Goal: Task Accomplishment & Management: Manage account settings

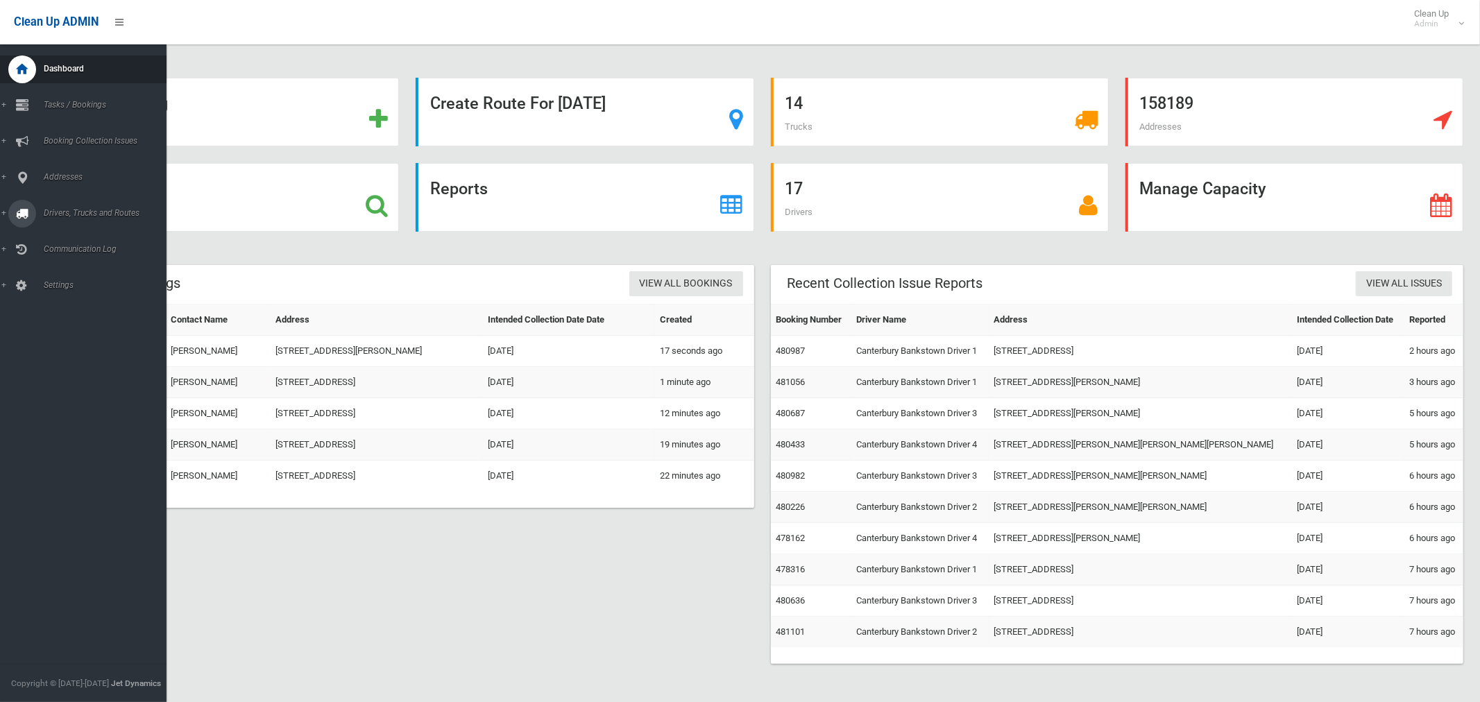
click at [68, 219] on link "Drivers, Trucks and Routes" at bounding box center [83, 214] width 167 height 28
click at [60, 295] on span "Routes" at bounding box center [97, 296] width 115 height 10
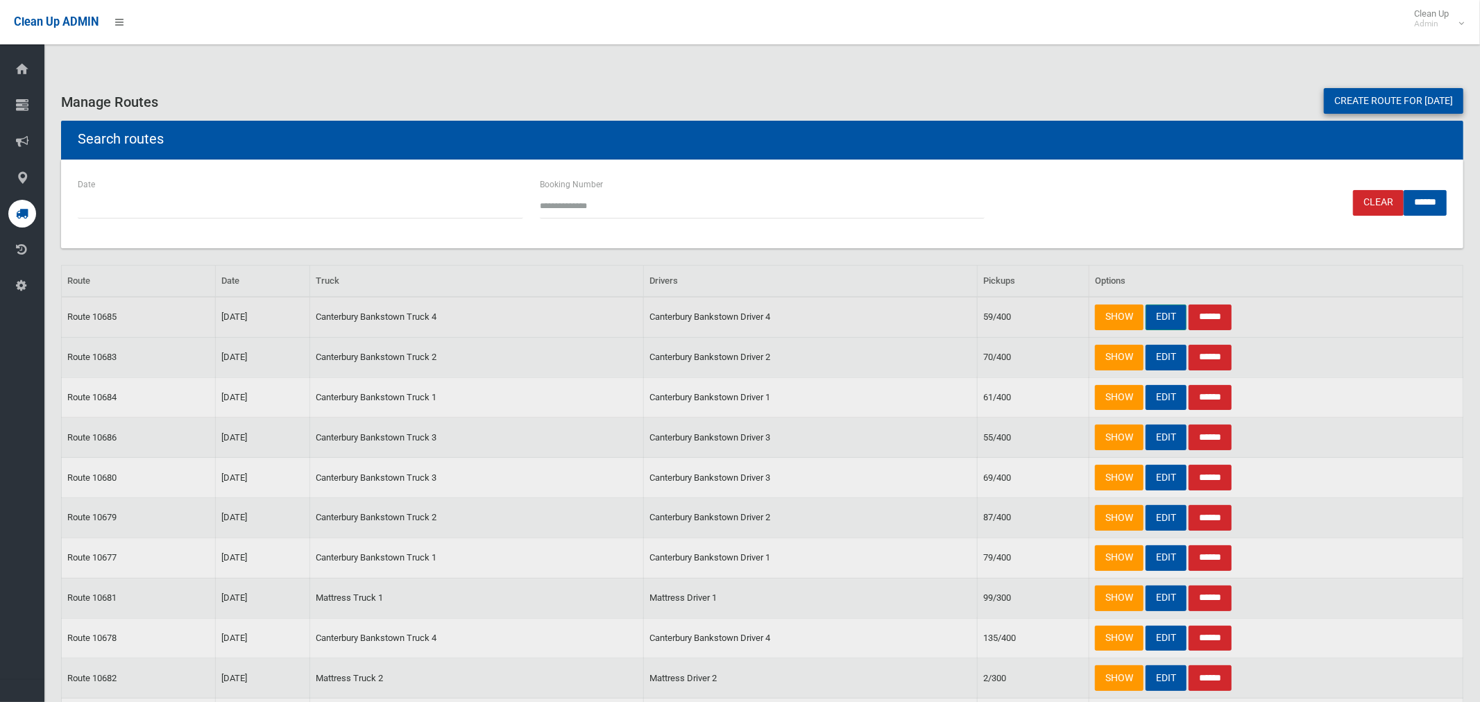
click at [1171, 316] on link "EDIT" at bounding box center [1166, 318] width 41 height 26
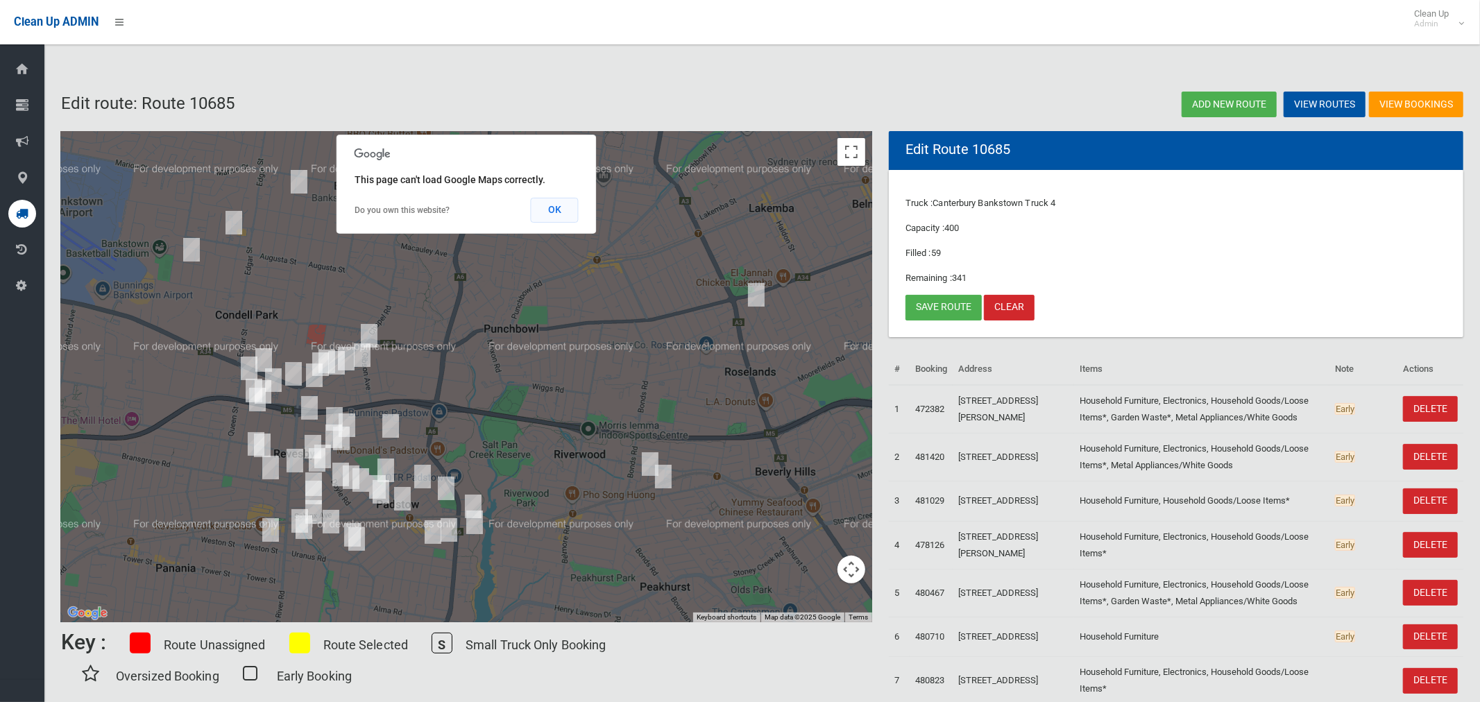
click at [562, 210] on button "OK" at bounding box center [555, 210] width 48 height 25
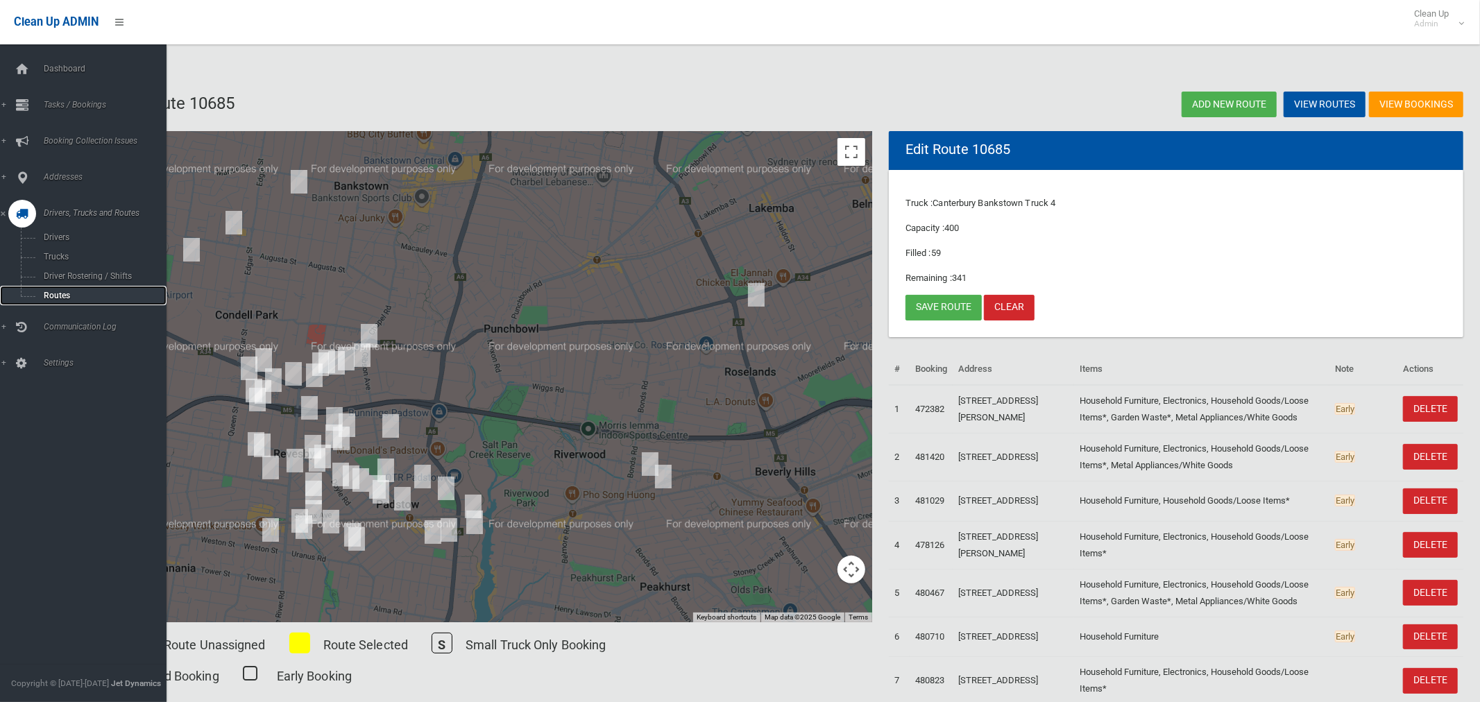
click at [65, 295] on span "Routes" at bounding box center [97, 296] width 115 height 10
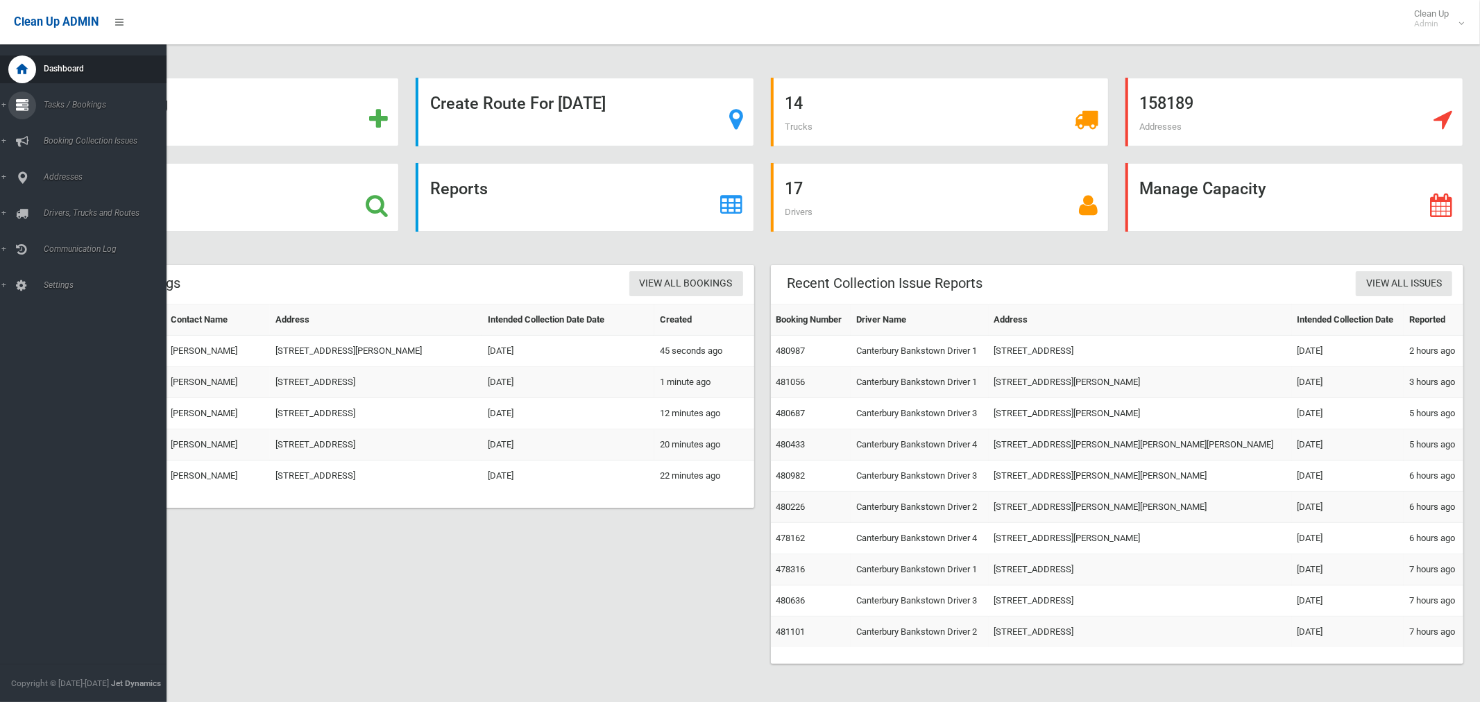
click at [65, 103] on span "Tasks / Bookings" at bounding box center [103, 105] width 127 height 10
click at [60, 211] on span "Search" at bounding box center [97, 207] width 115 height 10
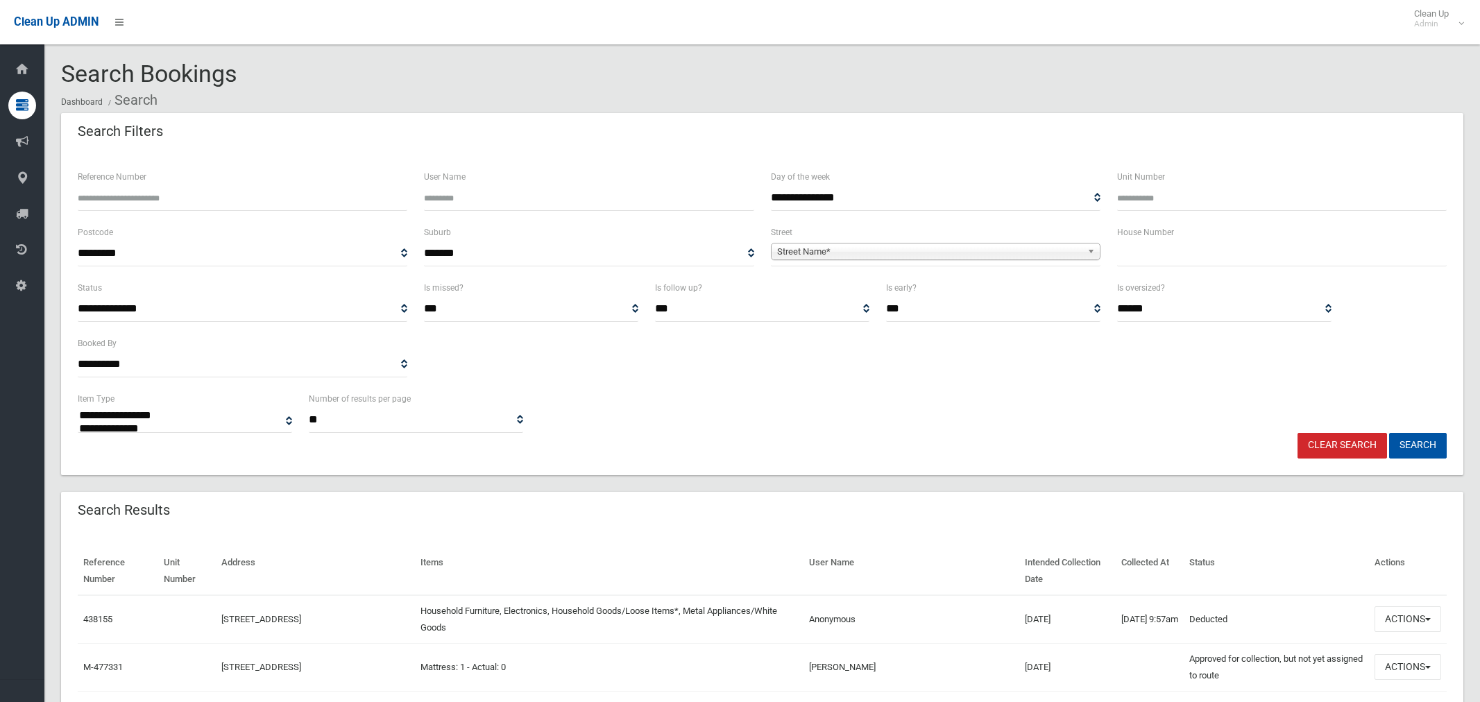
select select
click at [1140, 251] on input "text" at bounding box center [1282, 254] width 330 height 26
type input "*****"
click at [846, 251] on span "Street Name*" at bounding box center [929, 252] width 305 height 17
type input "*******"
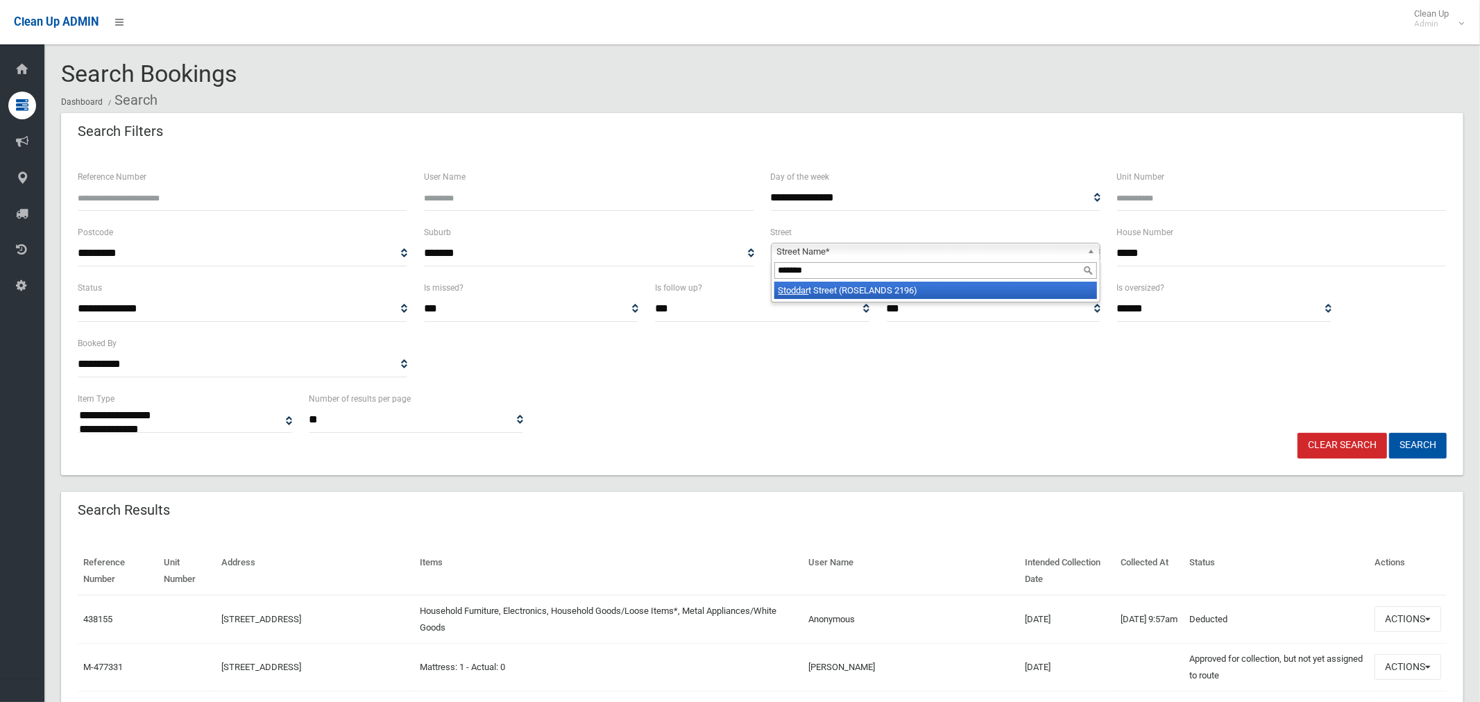
click at [863, 293] on li "Stoddar t Street (ROSELANDS 2196)" at bounding box center [935, 290] width 323 height 17
click at [1429, 441] on button "Search" at bounding box center [1418, 446] width 58 height 26
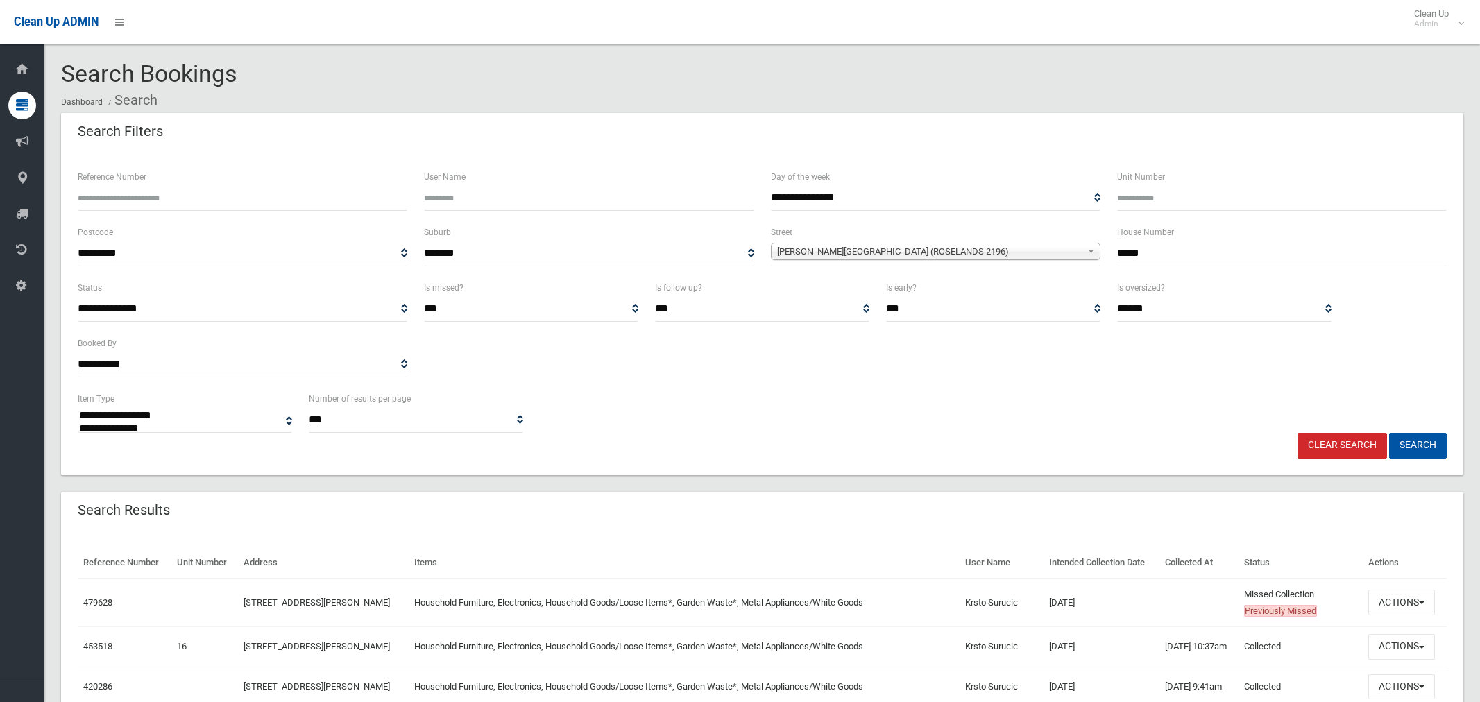
select select
click at [1389, 602] on button "Actions" at bounding box center [1402, 603] width 67 height 26
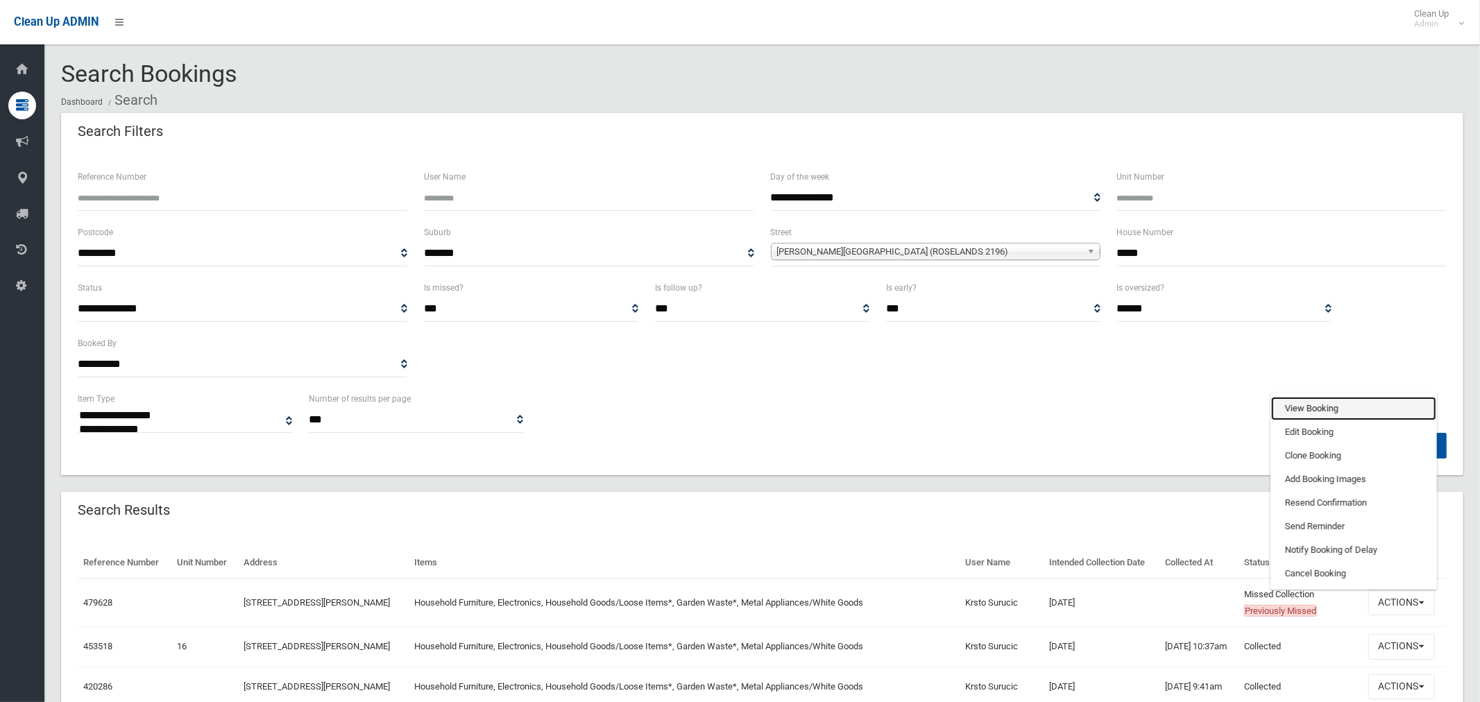
click at [1301, 404] on link "View Booking" at bounding box center [1353, 409] width 165 height 24
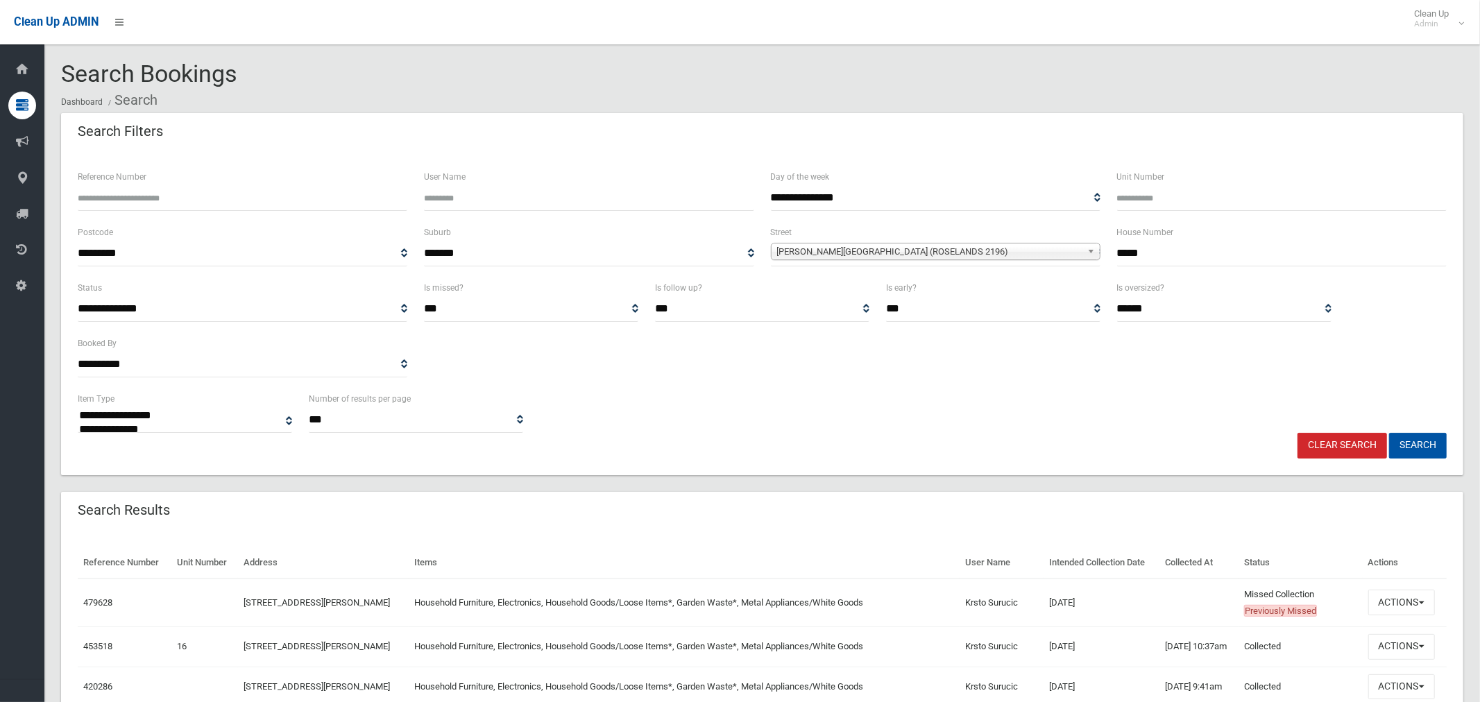
drag, startPoint x: 1167, startPoint y: 257, endPoint x: 1099, endPoint y: 248, distance: 67.8
click at [1099, 248] on div "**********" at bounding box center [762, 252] width 1386 height 56
type input "**"
click at [948, 246] on span "[PERSON_NAME][GEOGRAPHIC_DATA] (ROSELANDS 2196)" at bounding box center [929, 252] width 305 height 17
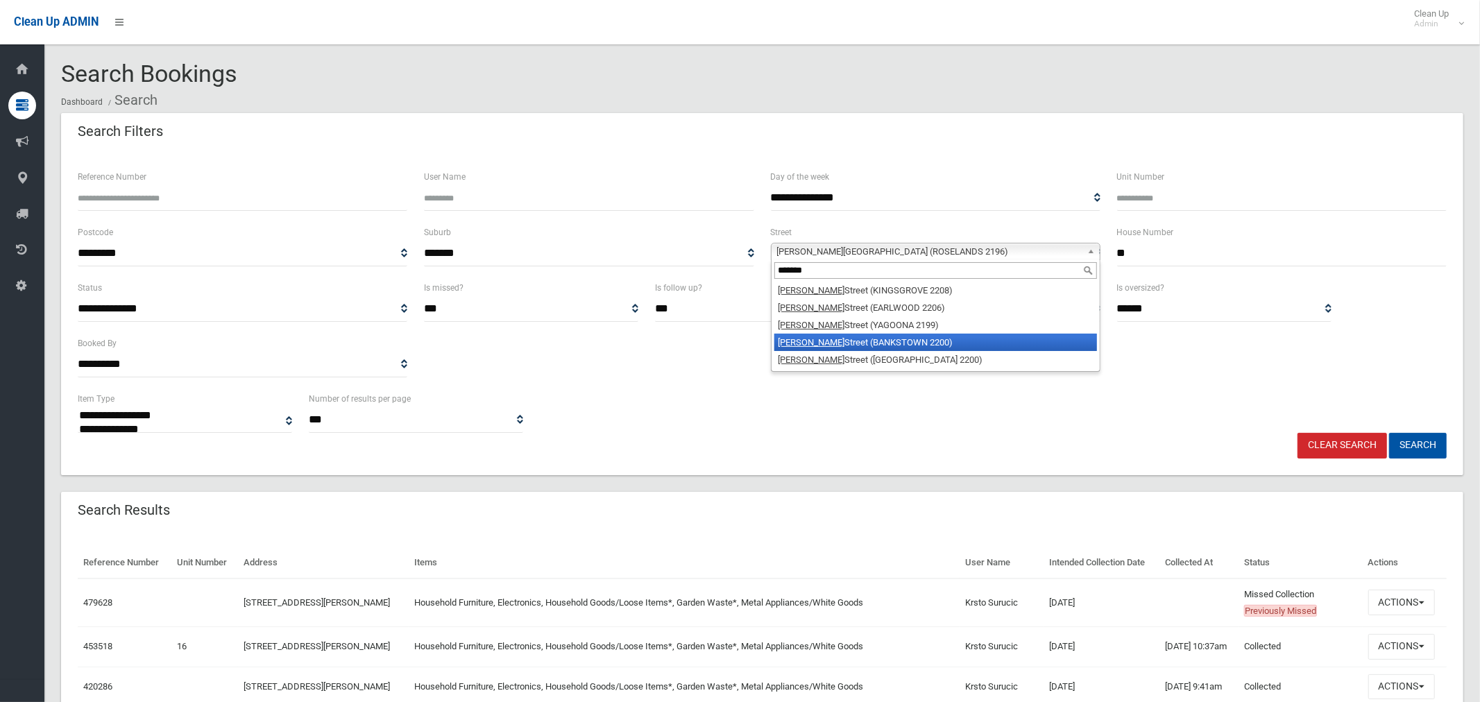
type input "*******"
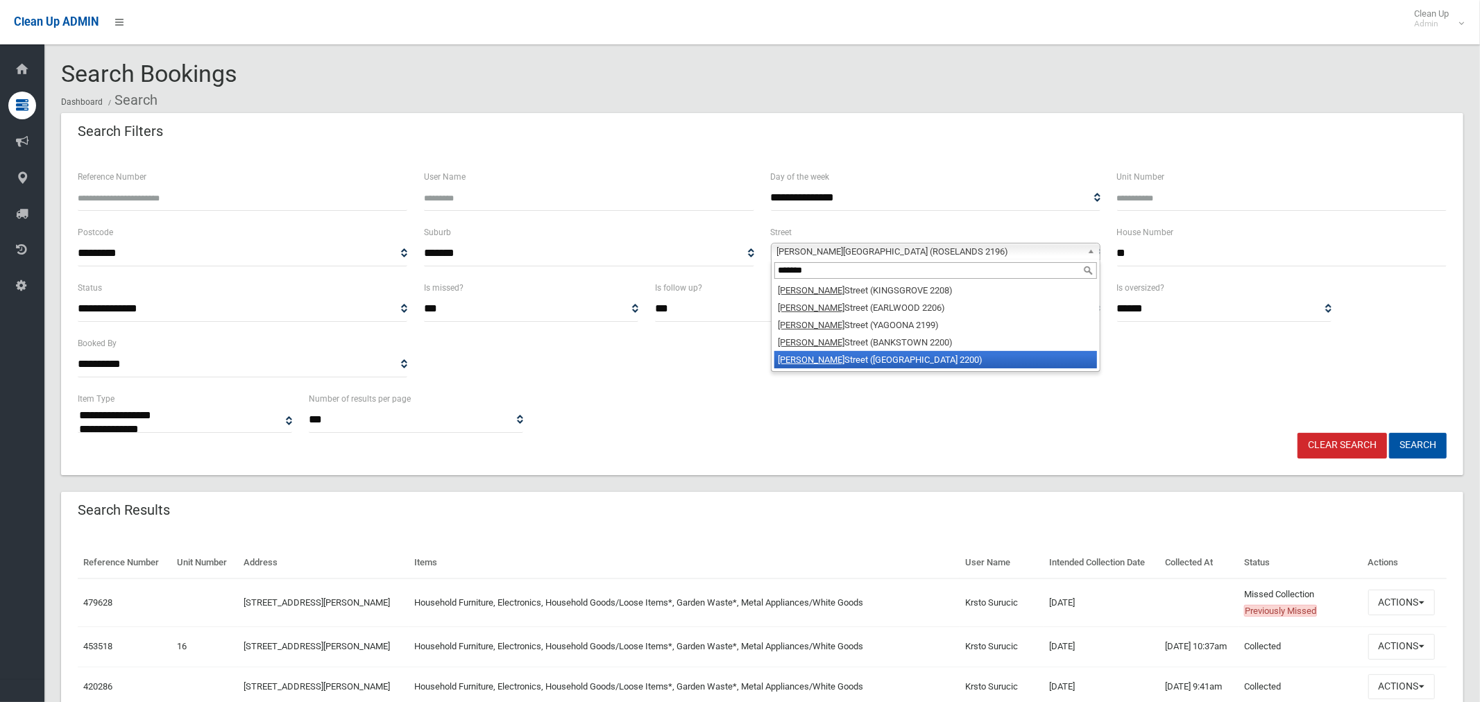
drag, startPoint x: 923, startPoint y: 357, endPoint x: 932, endPoint y: 353, distance: 9.9
click at [922, 357] on li "William Street (CONDELL PARK 2200)" at bounding box center [935, 359] width 323 height 17
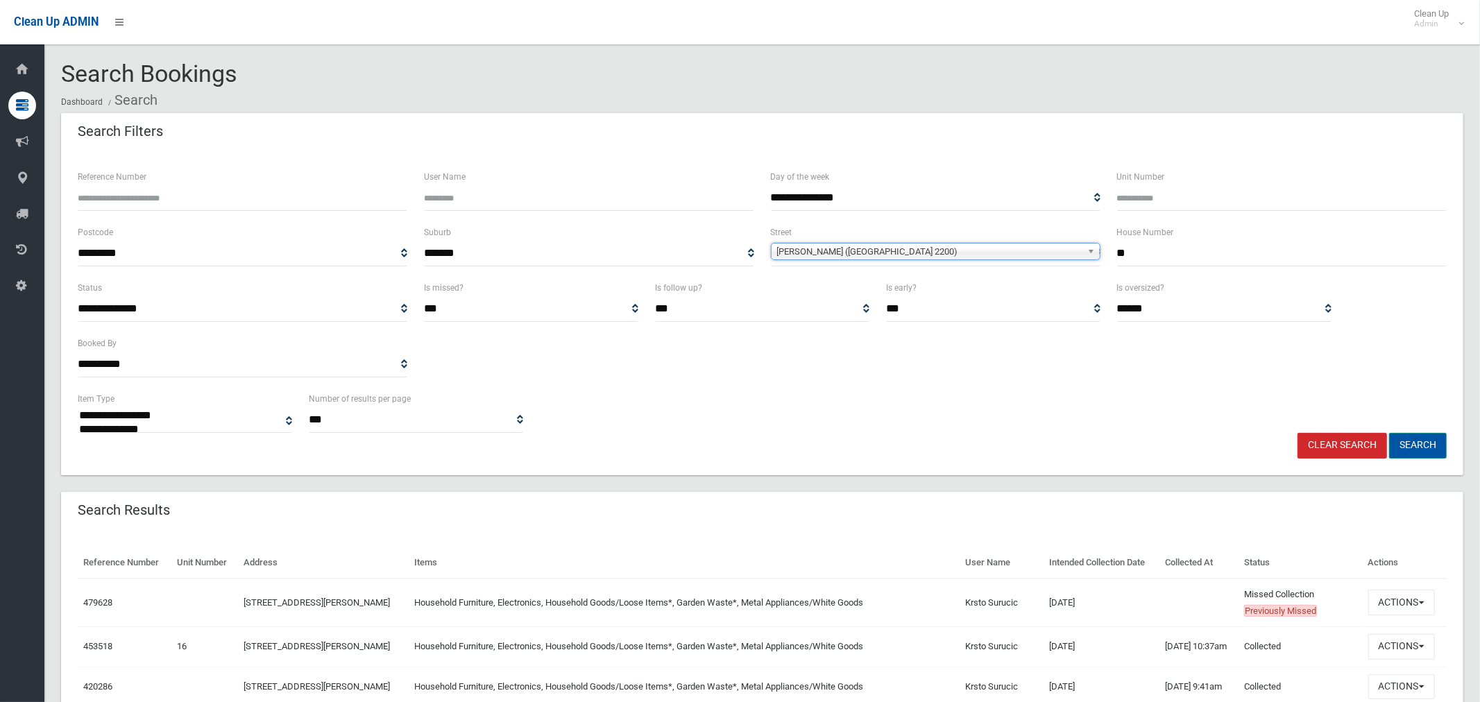
click at [1411, 442] on button "Search" at bounding box center [1418, 446] width 58 height 26
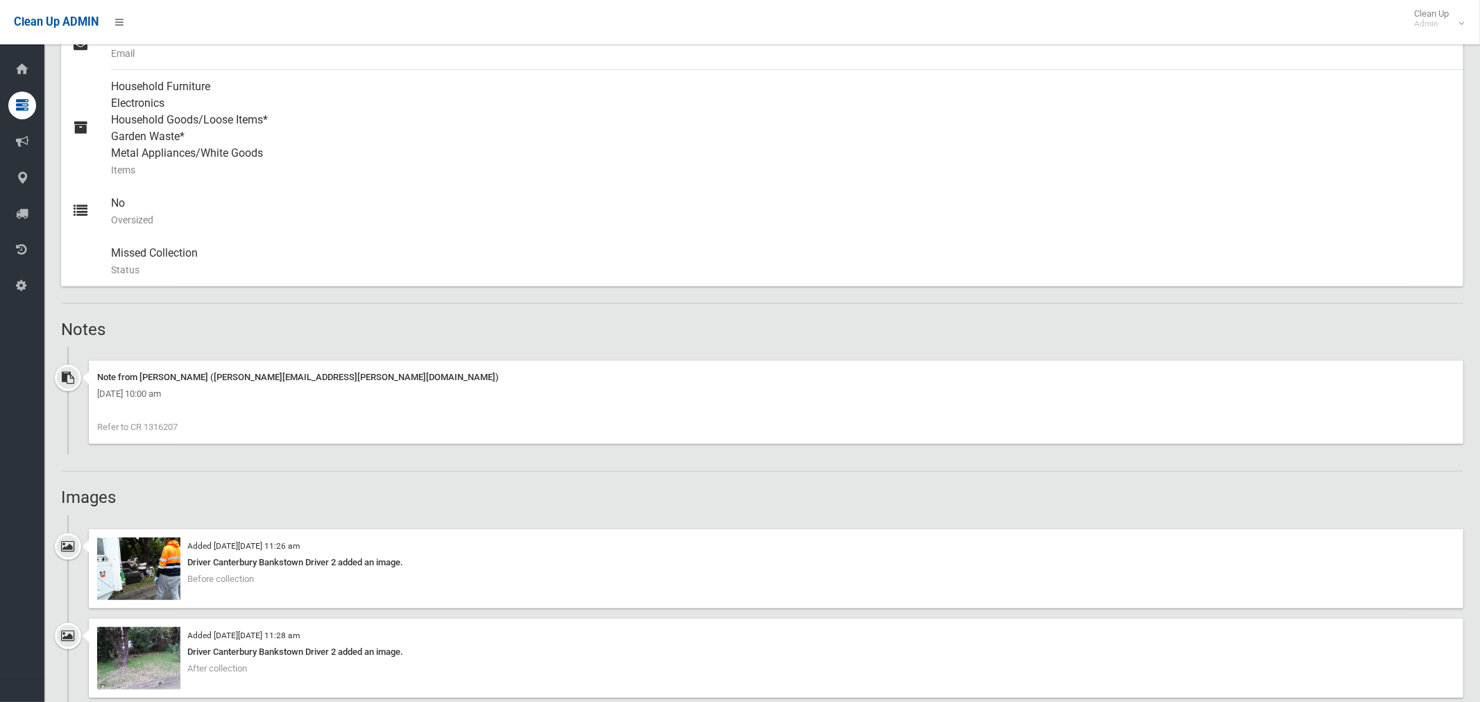
scroll to position [236, 0]
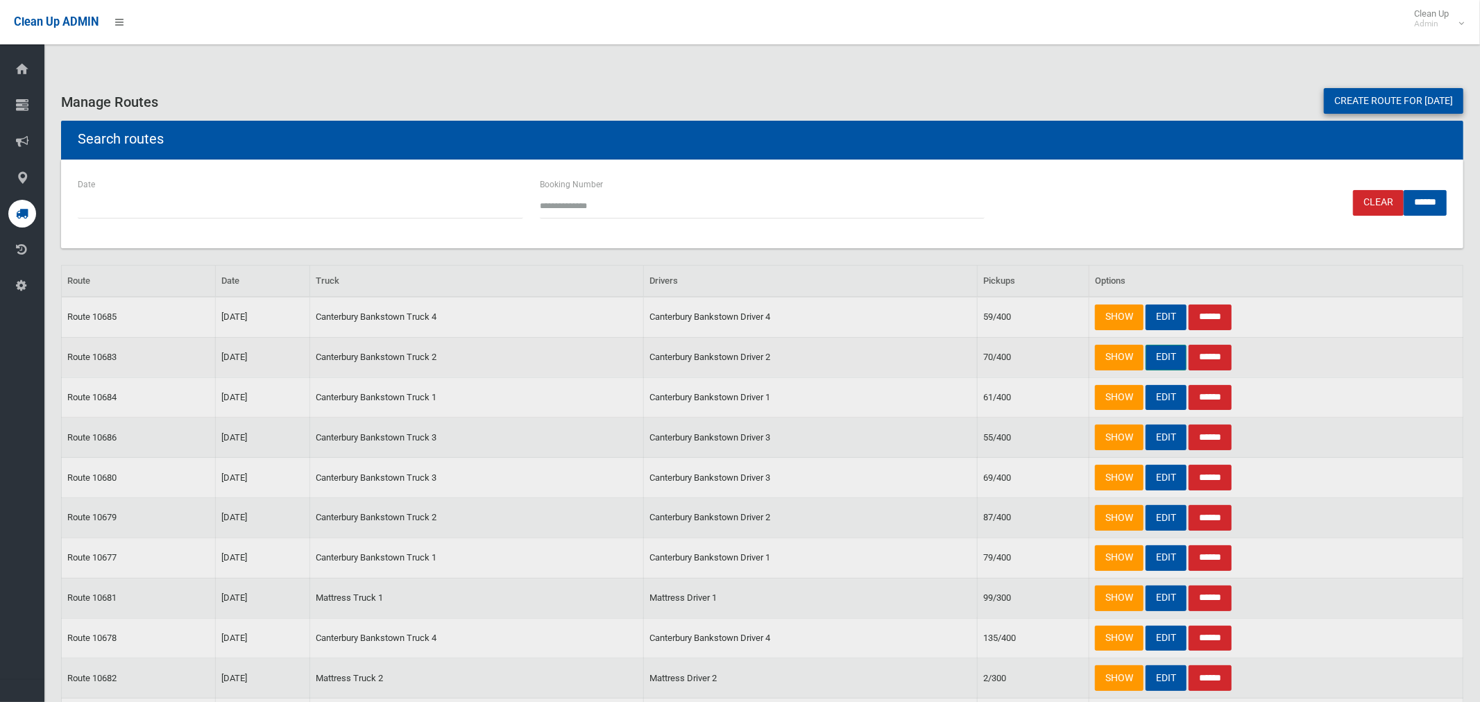
click at [1169, 361] on link "EDIT" at bounding box center [1166, 358] width 41 height 26
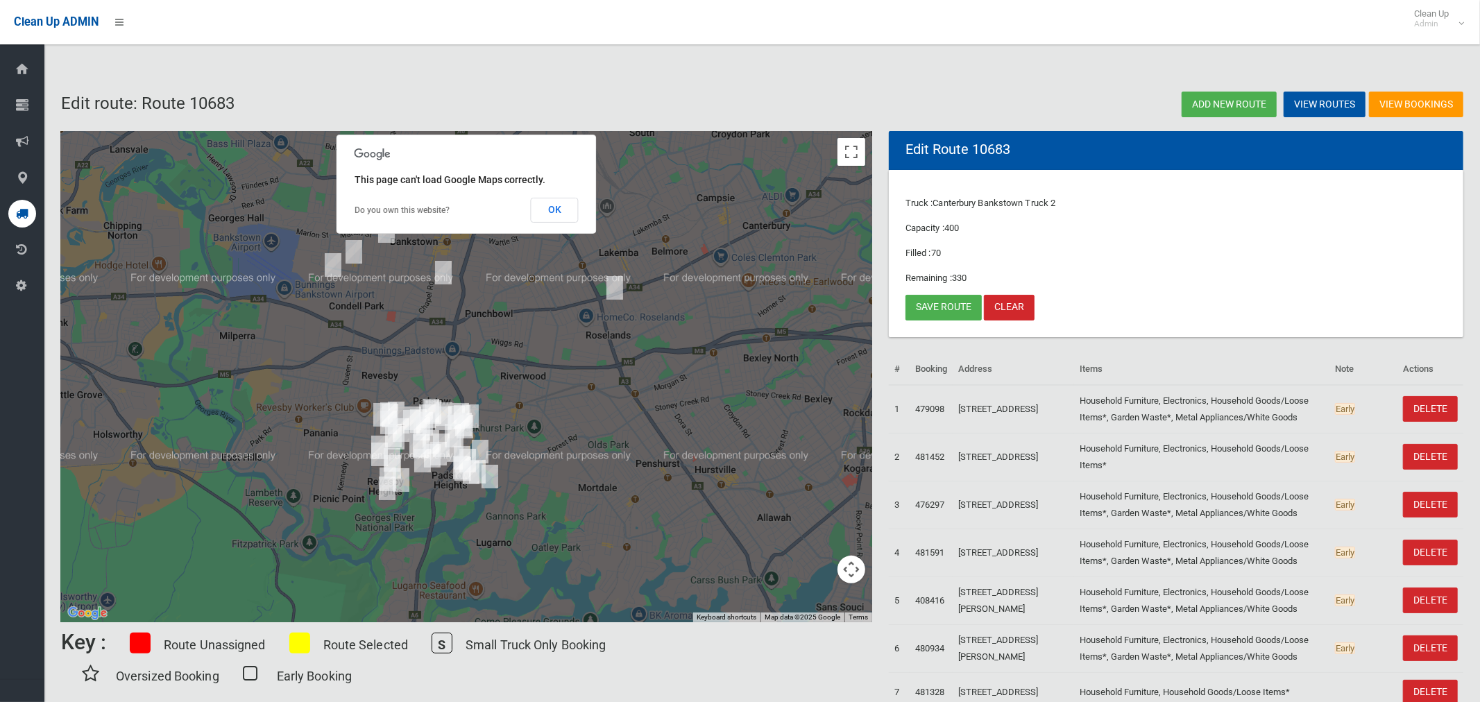
click at [615, 292] on img "16-18 Stoddart Street, ROSELANDS NSW 2196" at bounding box center [615, 288] width 28 height 35
click at [552, 208] on button "OK" at bounding box center [555, 210] width 48 height 25
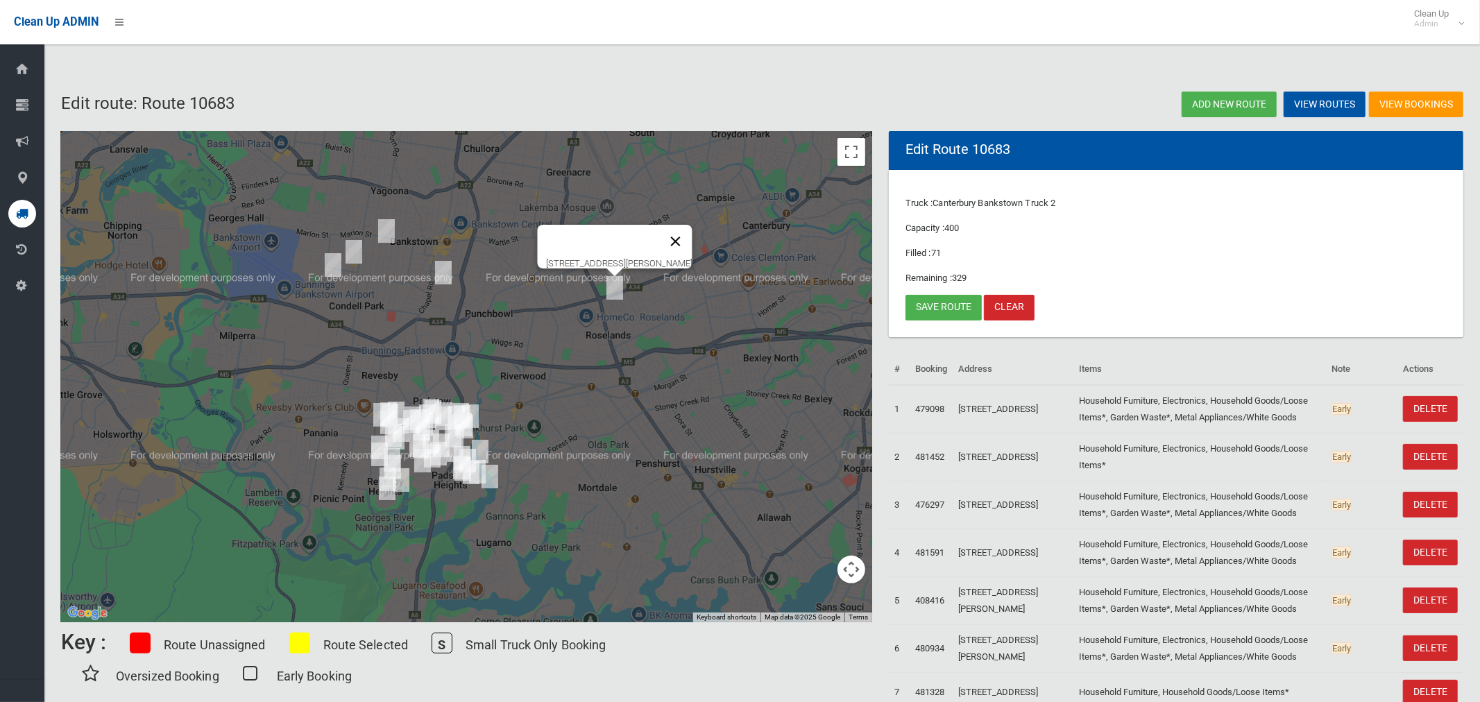
click at [693, 230] on button "Close" at bounding box center [675, 241] width 33 height 33
click at [954, 305] on link "Save route" at bounding box center [944, 308] width 76 height 26
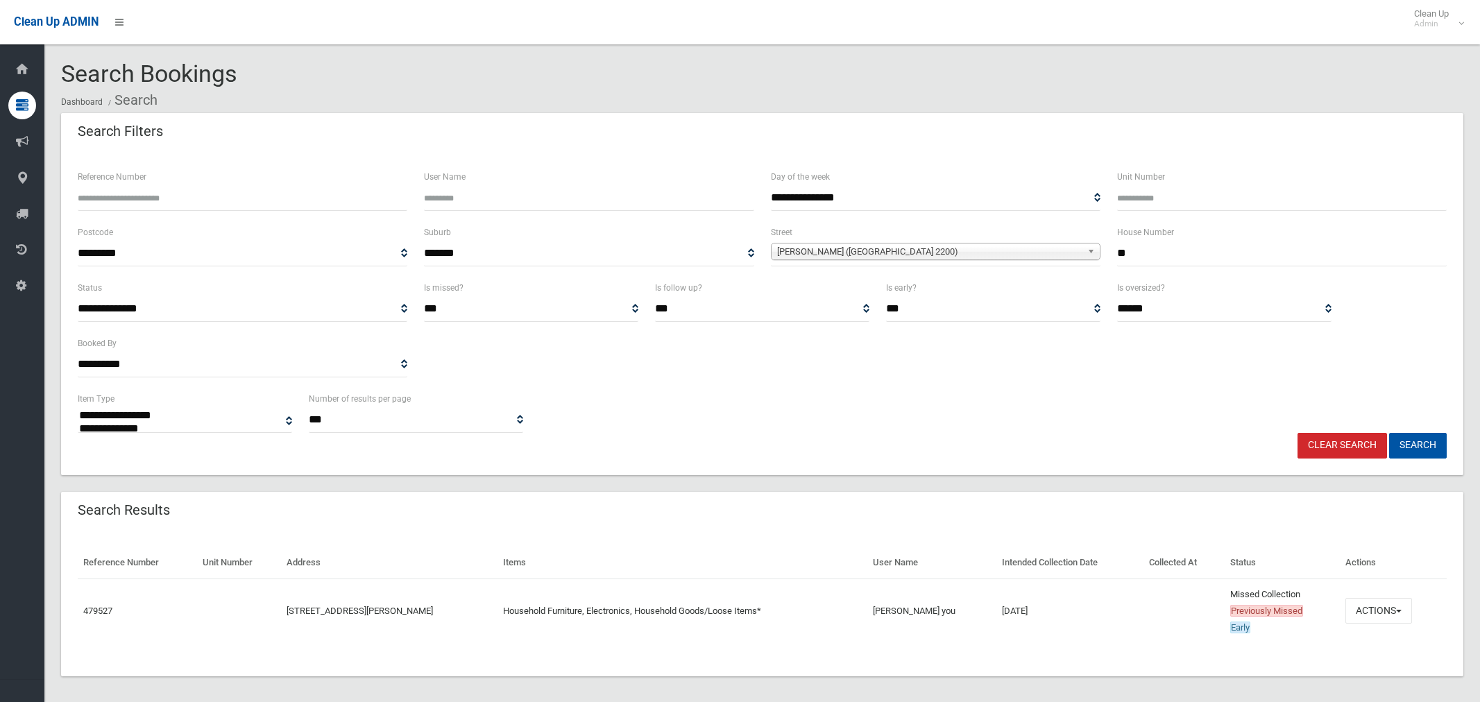
select select
click at [1368, 609] on button "Actions" at bounding box center [1379, 611] width 67 height 26
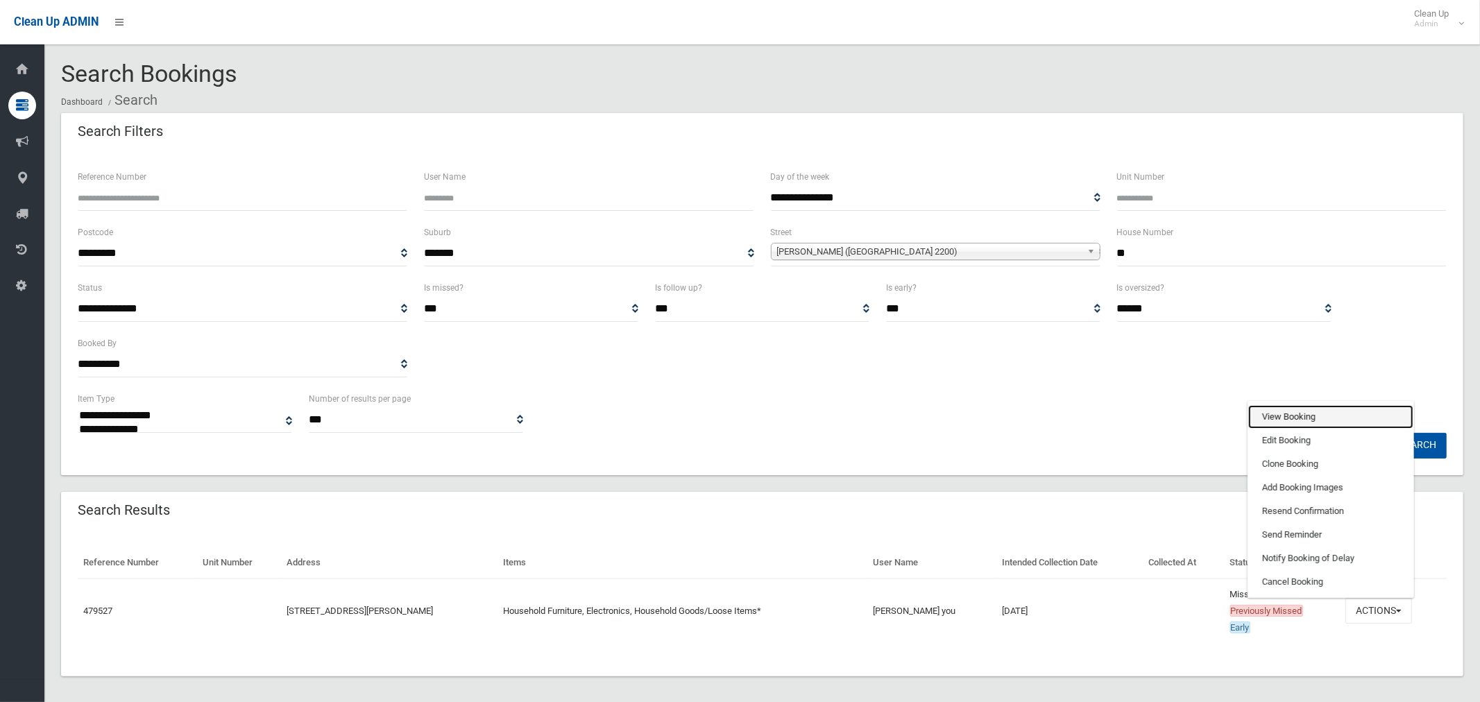
click at [1290, 411] on link "View Booking" at bounding box center [1330, 417] width 165 height 24
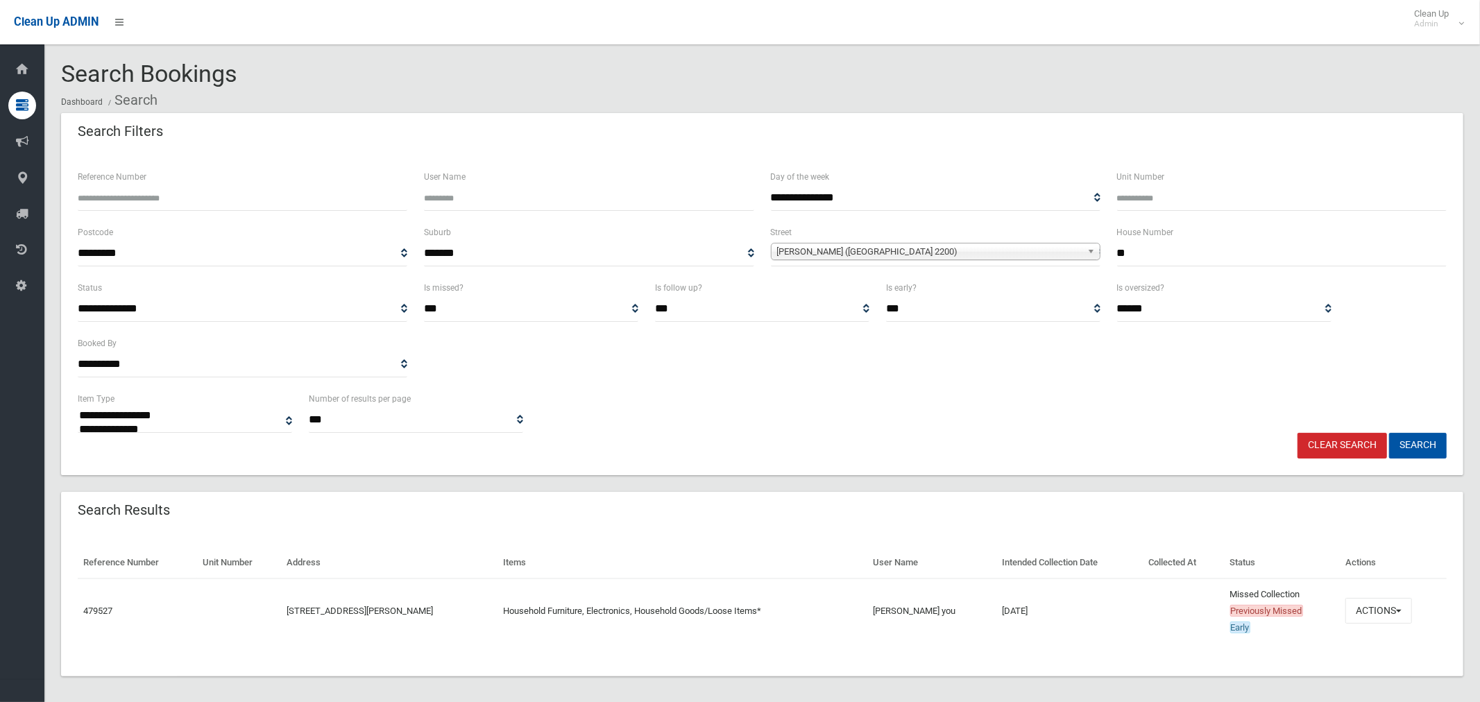
drag, startPoint x: 1142, startPoint y: 251, endPoint x: 1084, endPoint y: 253, distance: 58.3
click at [1095, 252] on div "**********" at bounding box center [762, 252] width 1386 height 56
type input "*"
click at [1135, 195] on input "Unit Number" at bounding box center [1282, 198] width 330 height 26
type input "*"
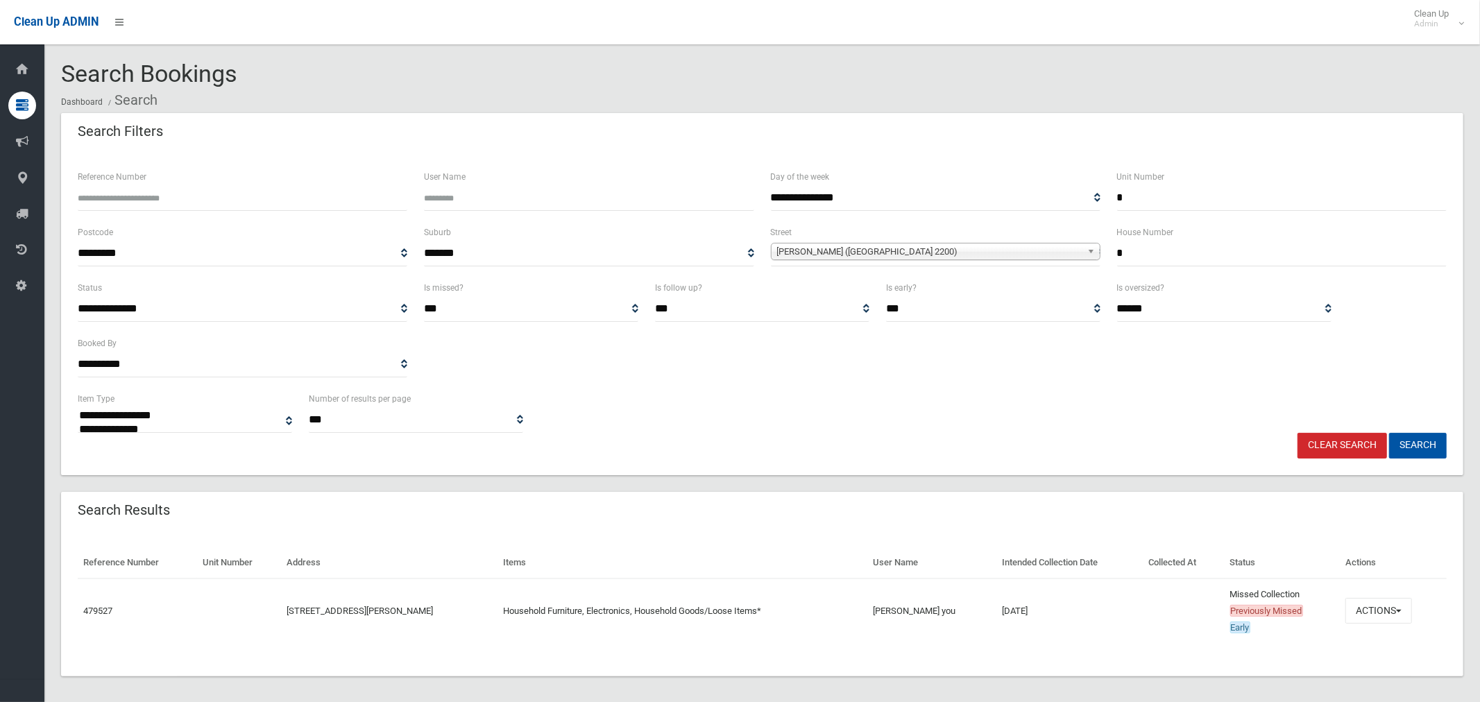
click at [982, 253] on span "William Street (CONDELL PARK 2200)" at bounding box center [929, 252] width 305 height 17
type input "******"
click at [967, 296] on li "Townse nd Street (CONDELL PARK 2200)" at bounding box center [935, 290] width 323 height 17
click at [1422, 439] on button "Search" at bounding box center [1418, 446] width 58 height 26
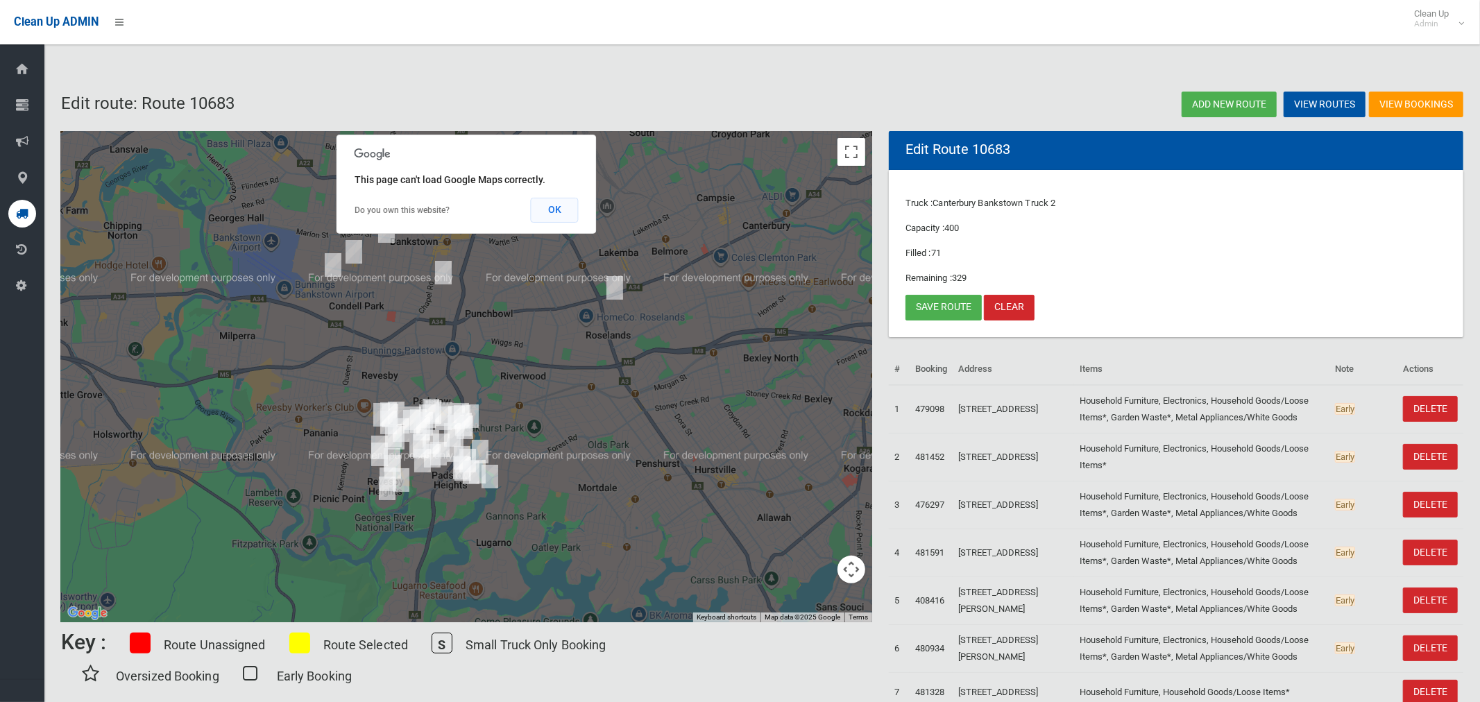
click at [547, 210] on button "OK" at bounding box center [555, 210] width 48 height 25
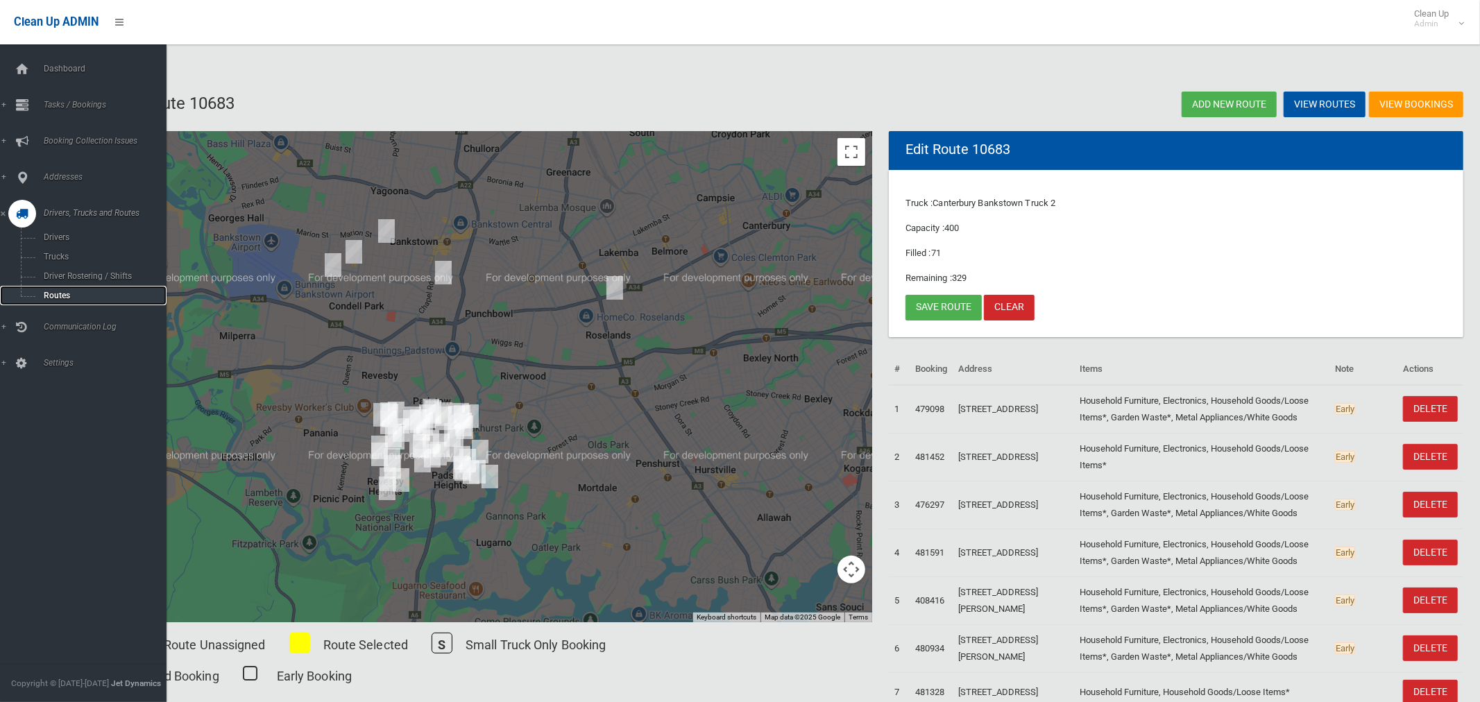
click at [56, 293] on span "Routes" at bounding box center [97, 296] width 115 height 10
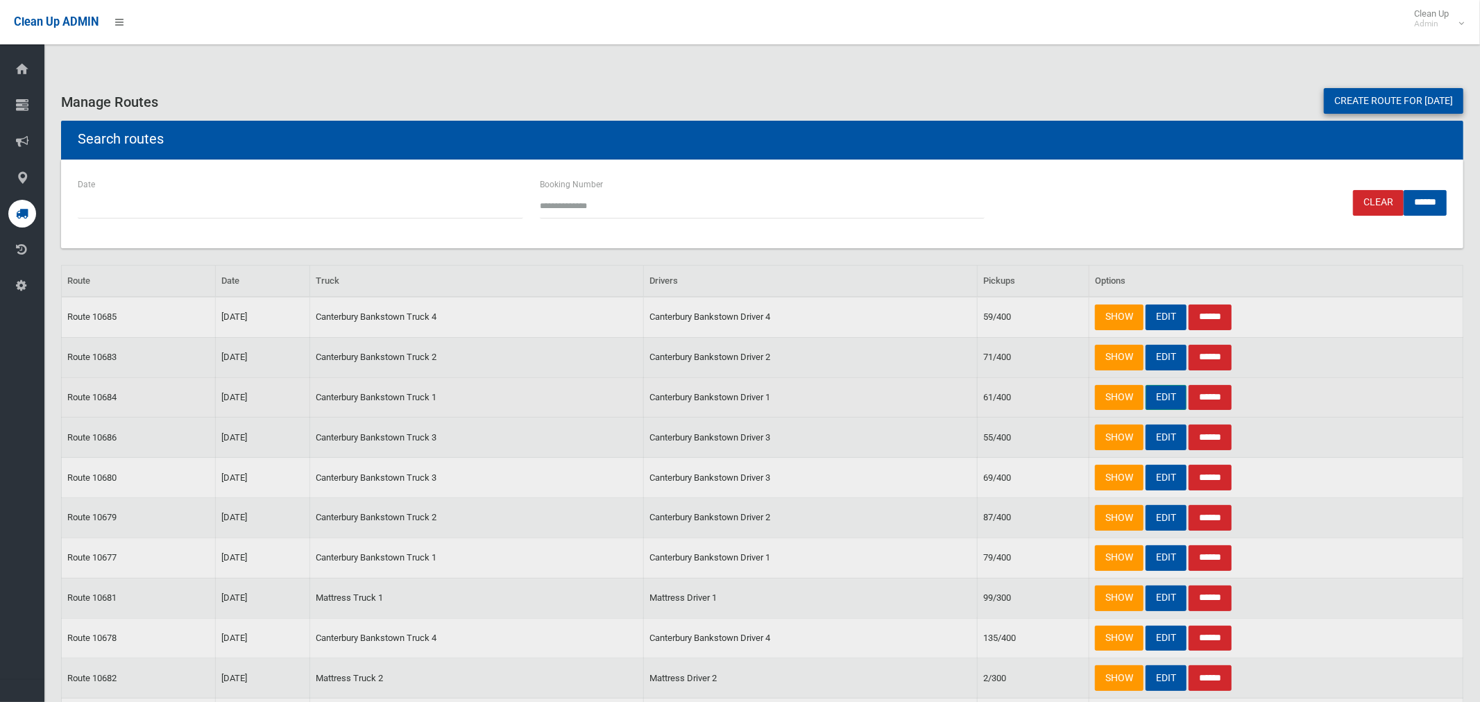
click at [1157, 396] on link "EDIT" at bounding box center [1166, 398] width 41 height 26
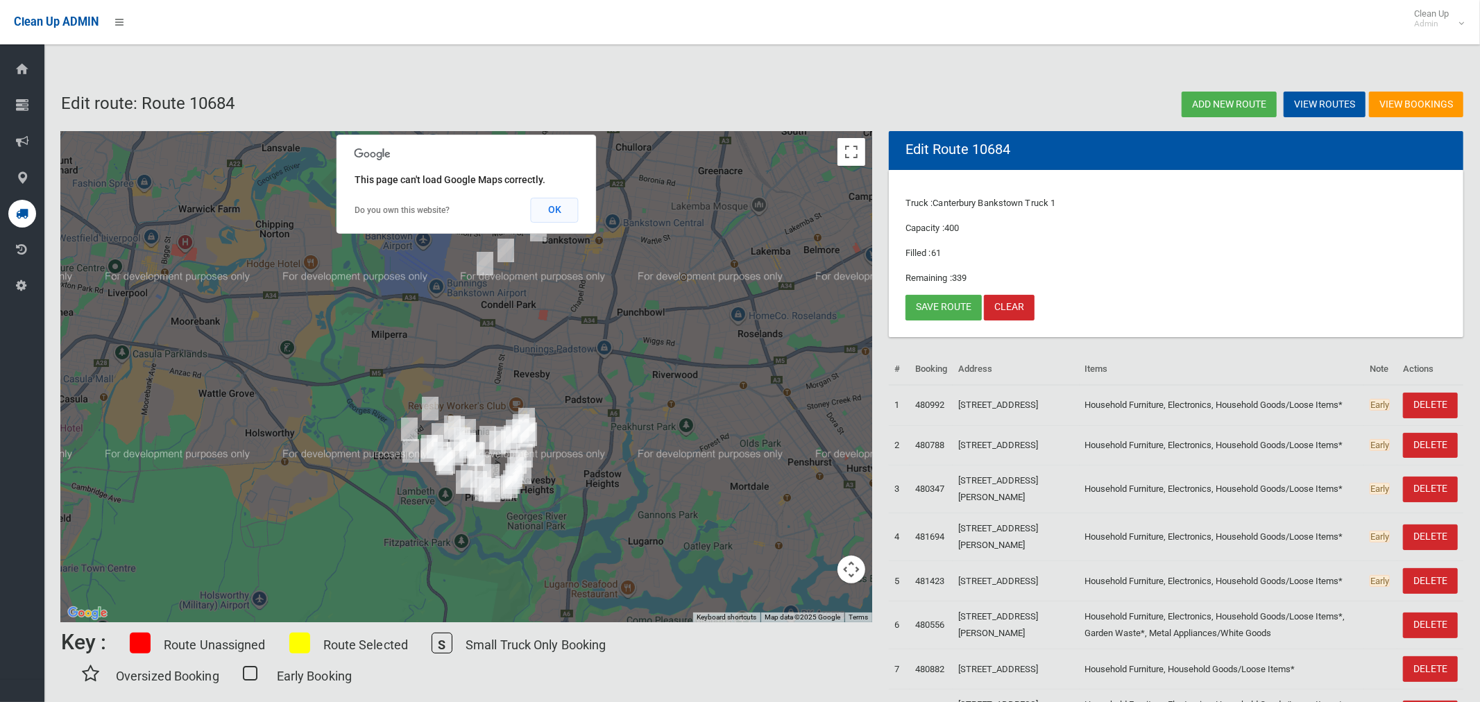
click at [565, 202] on button "OK" at bounding box center [555, 210] width 48 height 25
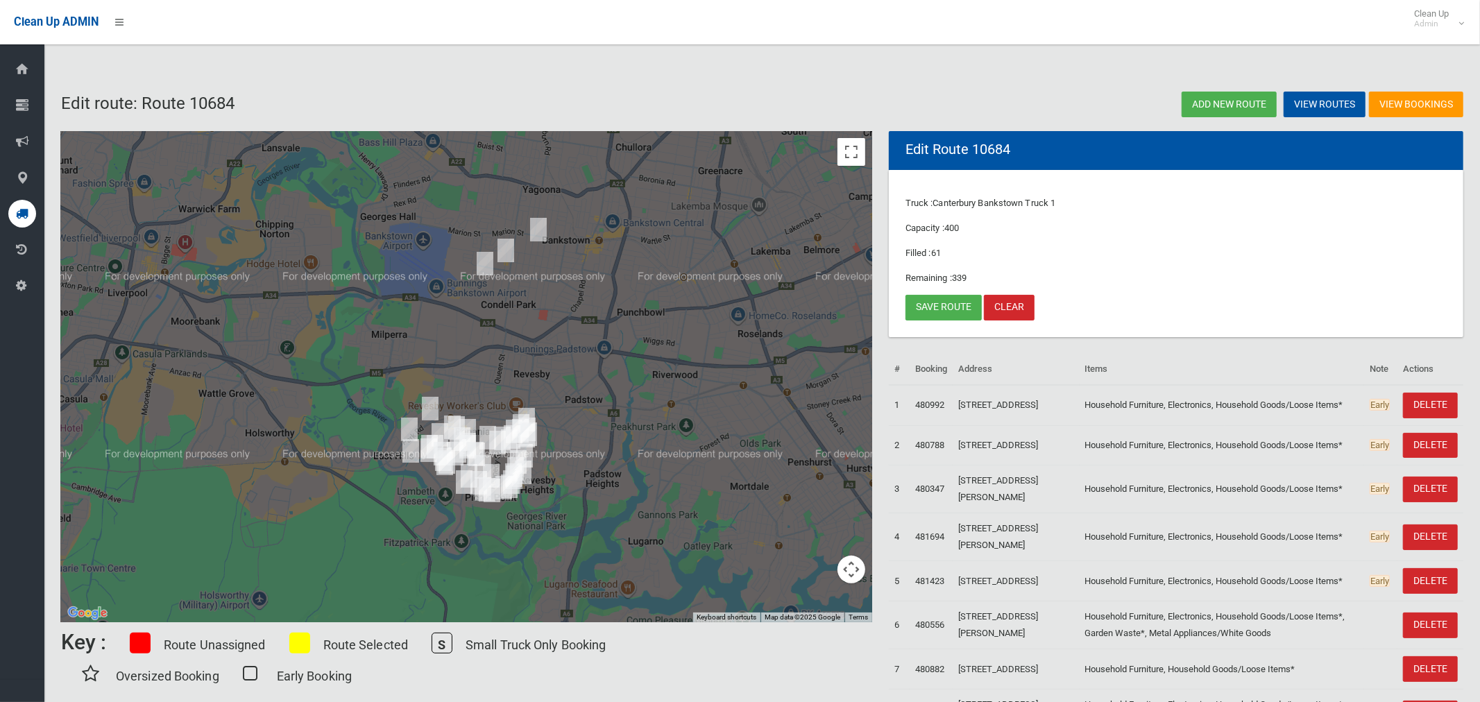
click at [542, 230] on img "90 William Street, CONDELL PARK NSW 2200" at bounding box center [539, 229] width 28 height 35
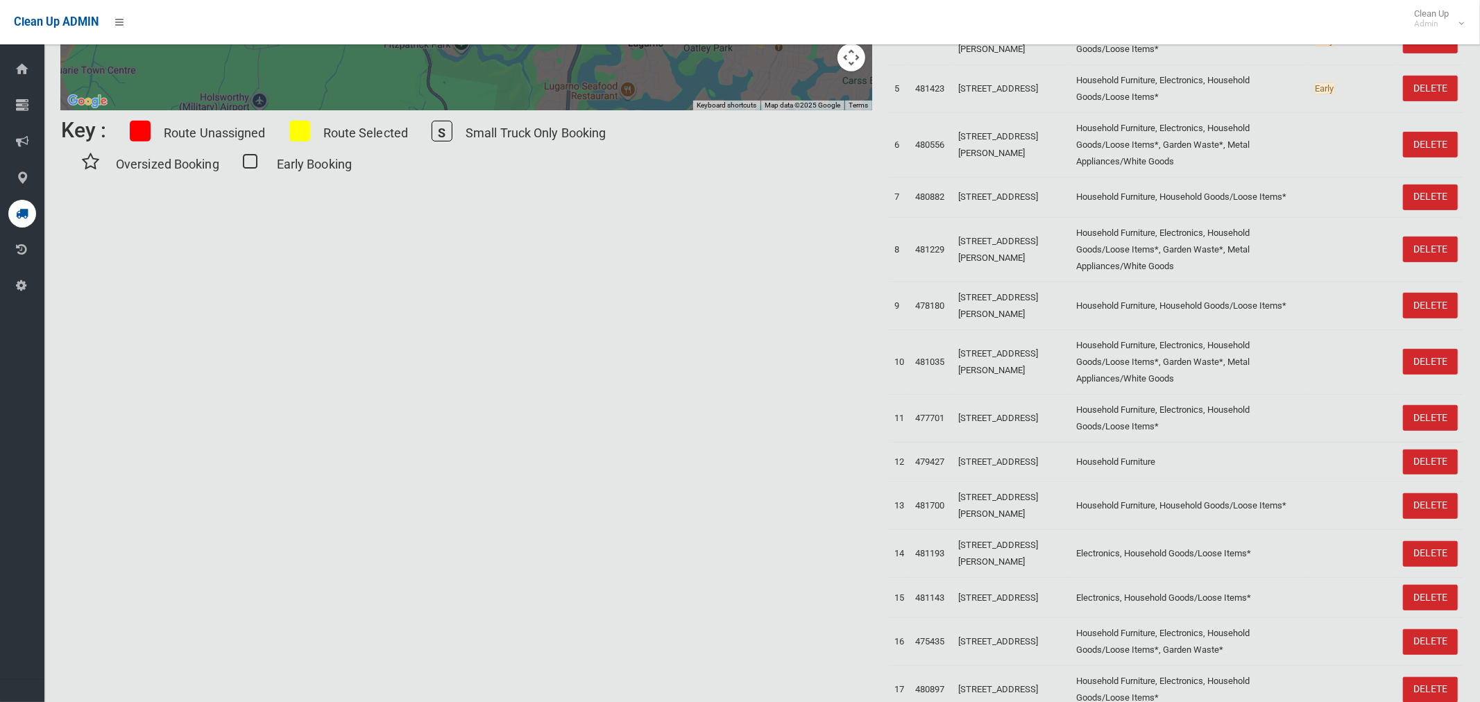
scroll to position [32, 0]
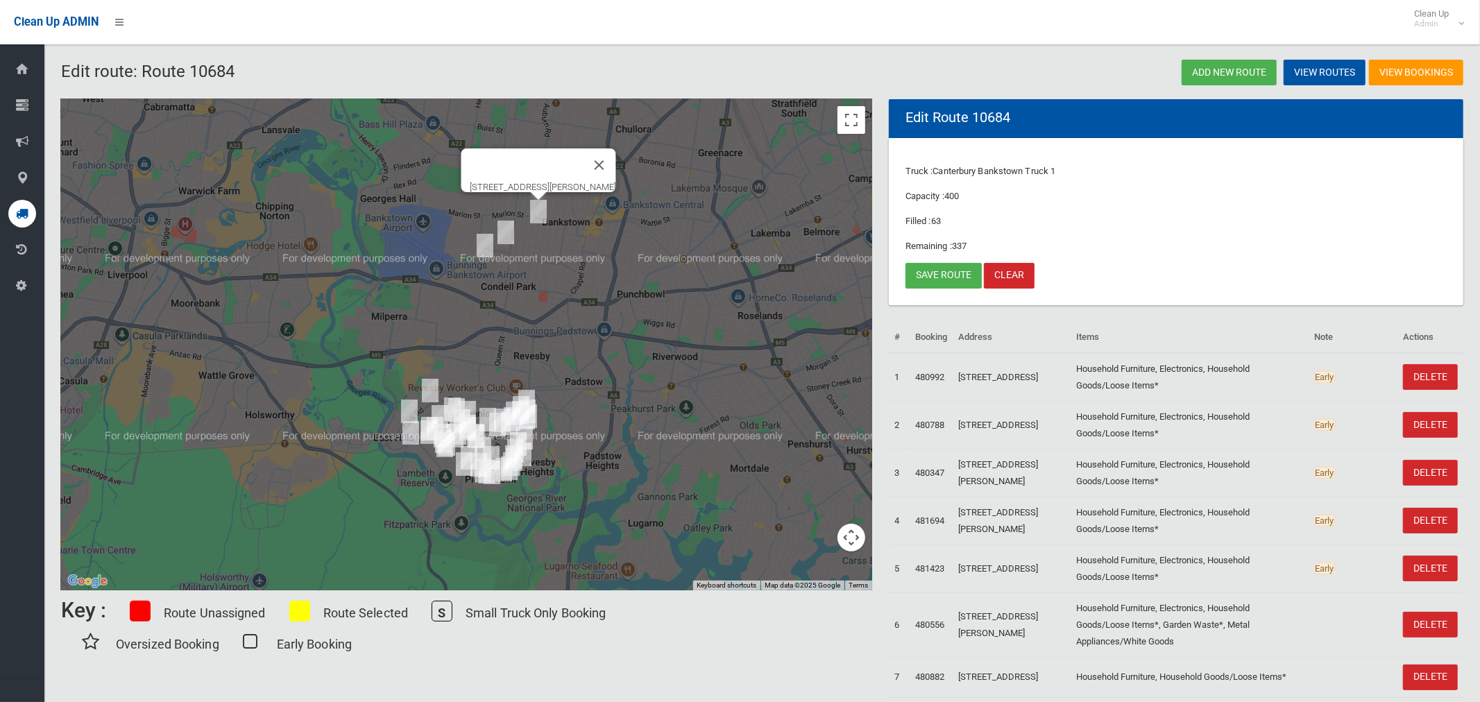
click at [511, 239] on img "1/6 Townsend Street, CONDELL PARK NSW 2200" at bounding box center [506, 232] width 28 height 35
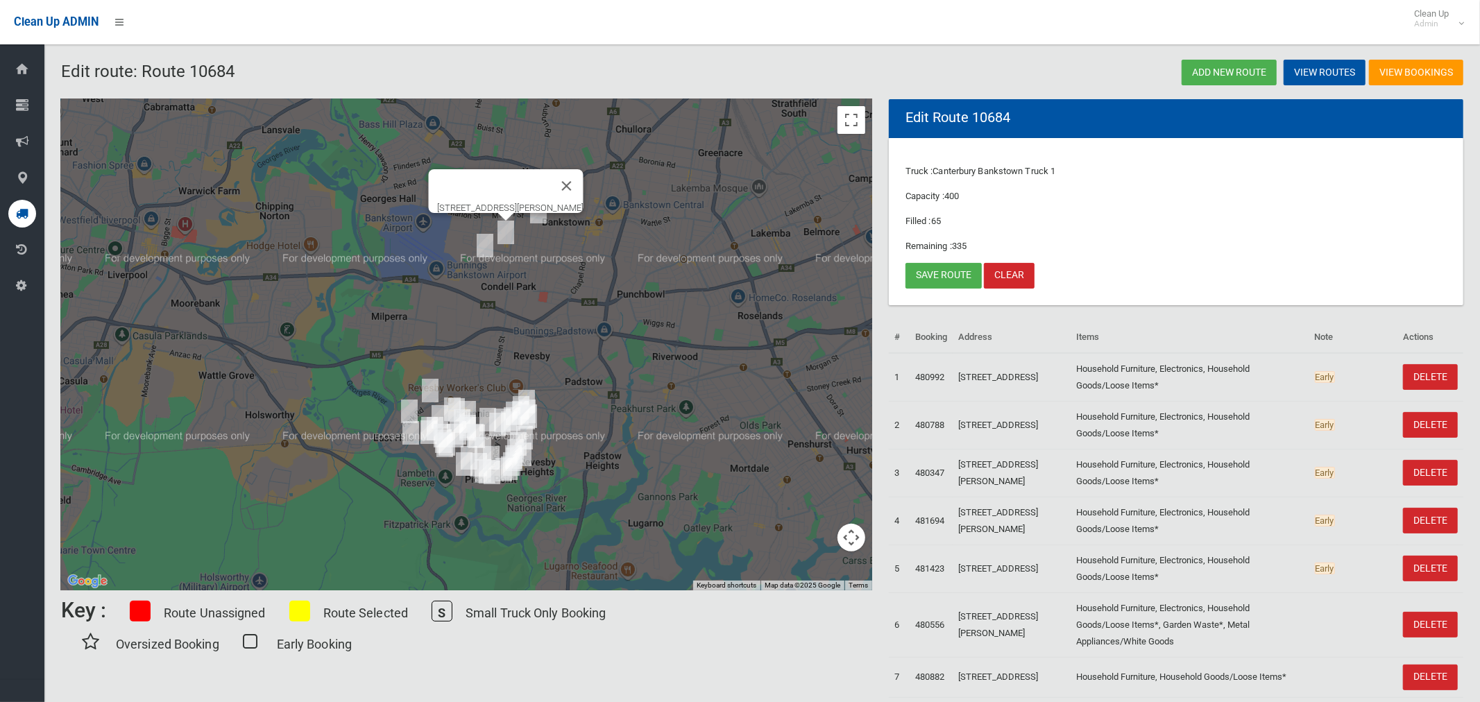
click at [486, 244] on img "24 Fourth Avenue, CONDELL PARK NSW 2200" at bounding box center [485, 245] width 28 height 35
click at [948, 274] on link "Save route" at bounding box center [944, 276] width 76 height 26
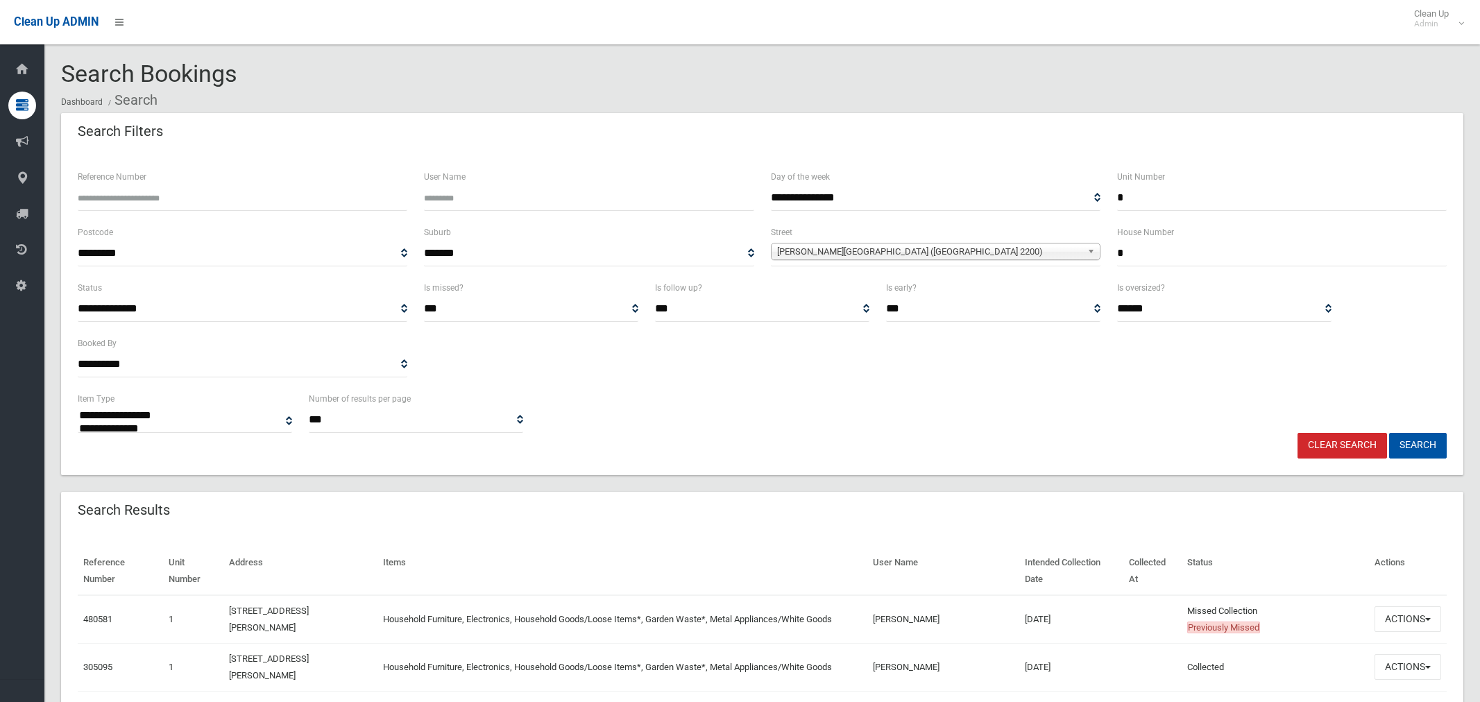
select select
click at [1407, 616] on button "Actions" at bounding box center [1408, 620] width 67 height 26
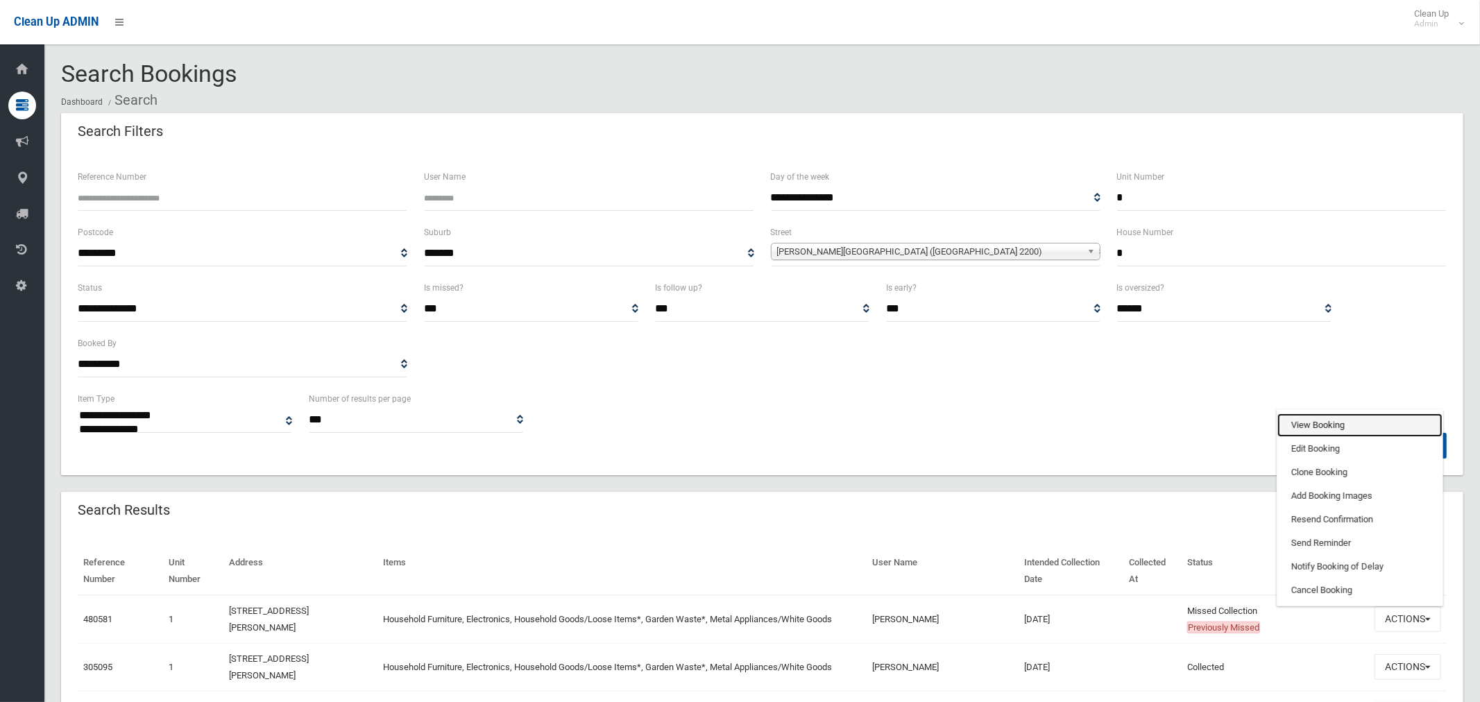
click at [1319, 427] on link "View Booking" at bounding box center [1360, 426] width 165 height 24
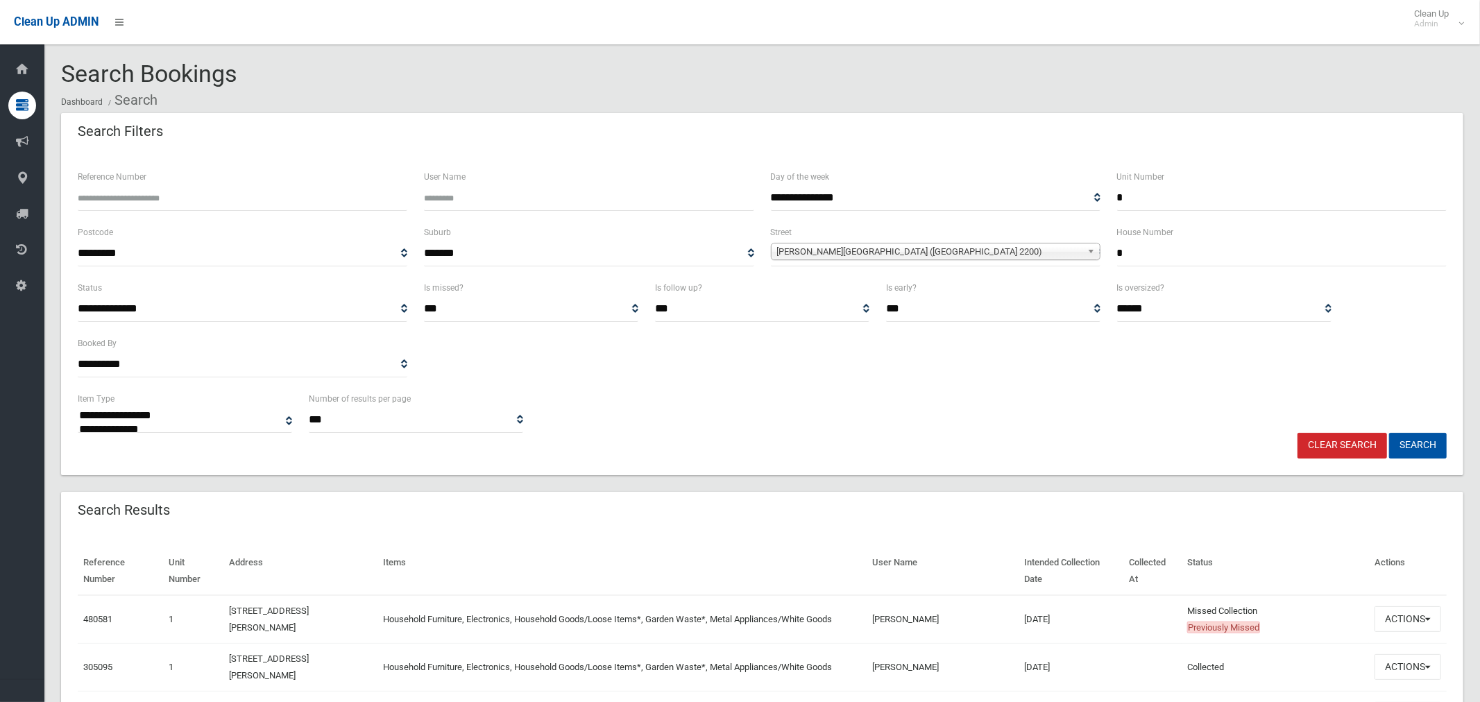
drag, startPoint x: 1106, startPoint y: 191, endPoint x: 1081, endPoint y: 179, distance: 27.6
click at [1093, 189] on div "**********" at bounding box center [762, 197] width 1386 height 56
drag, startPoint x: 1124, startPoint y: 257, endPoint x: 1084, endPoint y: 257, distance: 39.6
click at [1087, 257] on div "**********" at bounding box center [762, 252] width 1386 height 56
type input "**"
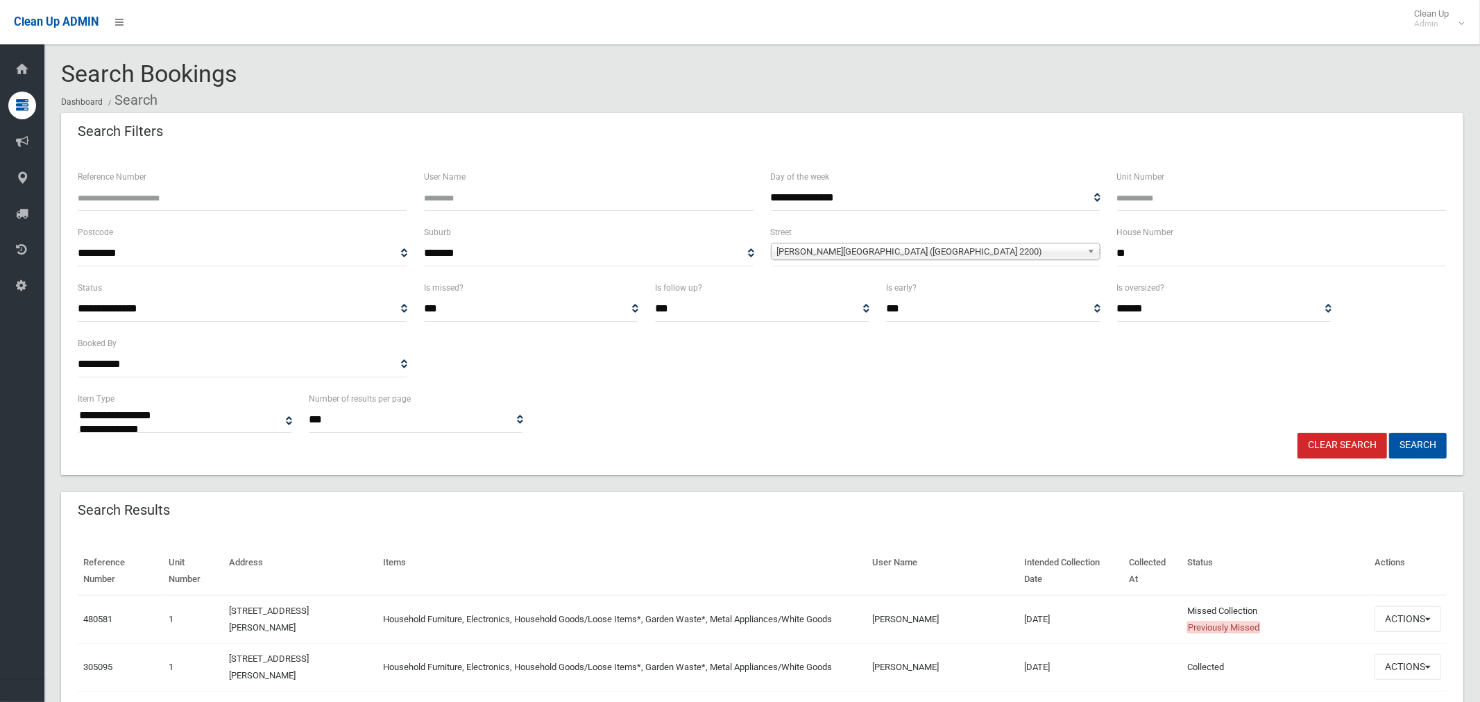
click at [877, 255] on span "Townsend Street (CONDELL PARK 2200)" at bounding box center [929, 252] width 305 height 17
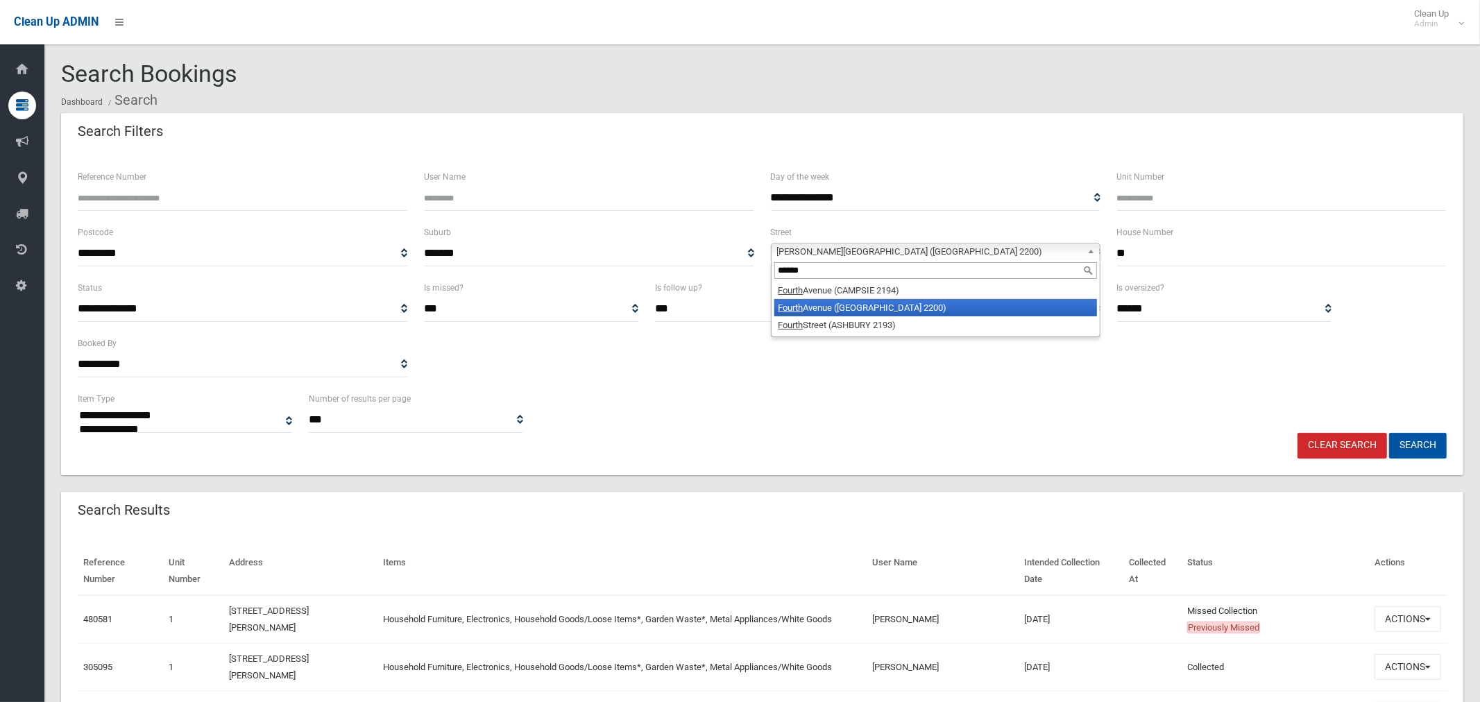
type input "******"
click at [890, 310] on li "Fourth Avenue (CONDELL PARK 2200)" at bounding box center [935, 307] width 323 height 17
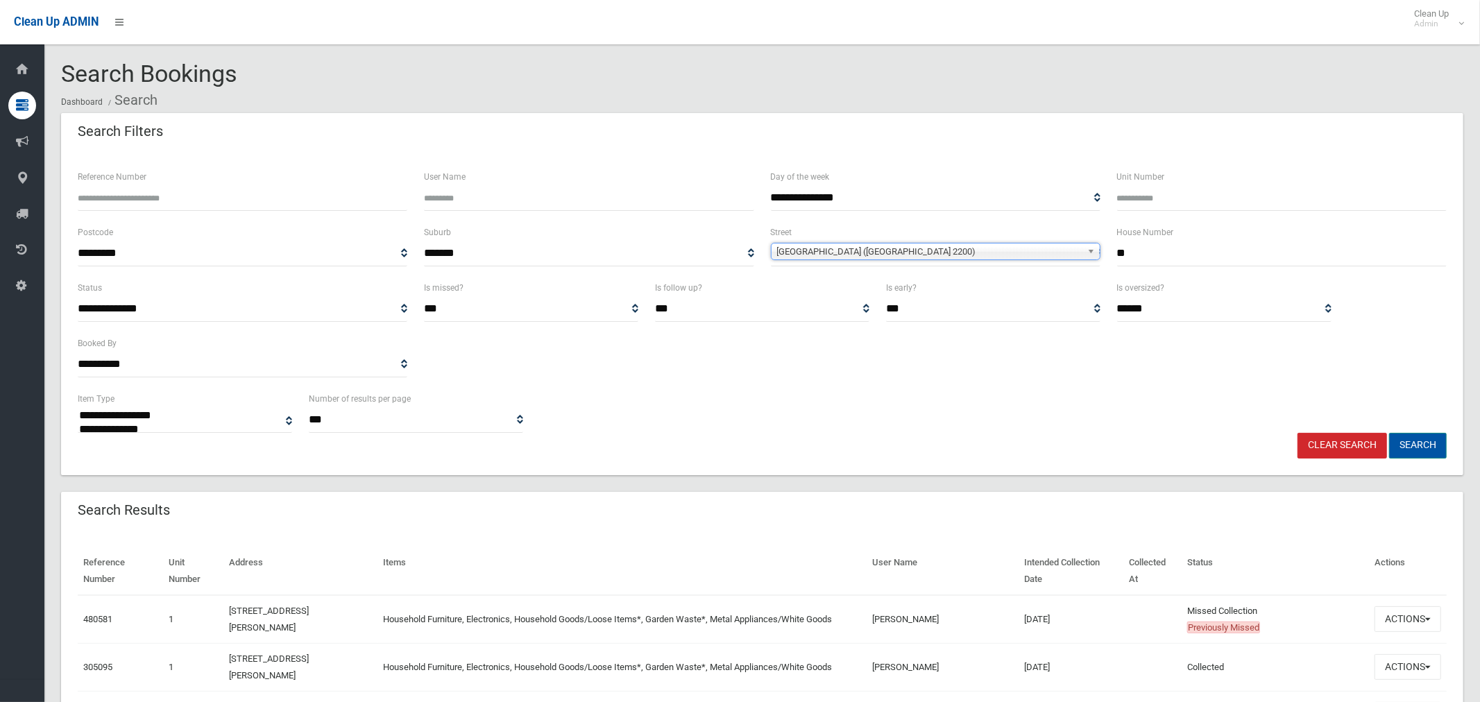
click at [1435, 444] on button "Search" at bounding box center [1418, 446] width 58 height 26
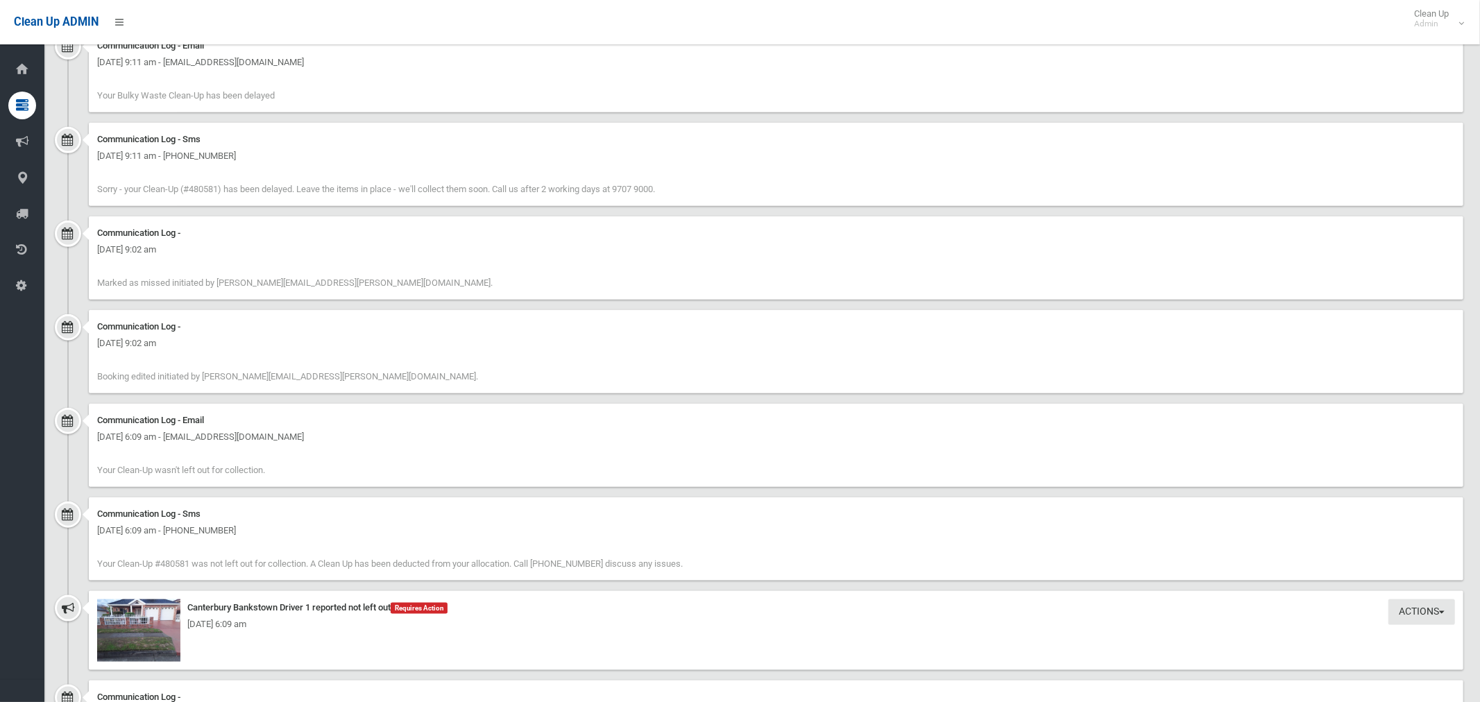
scroll to position [1463, 0]
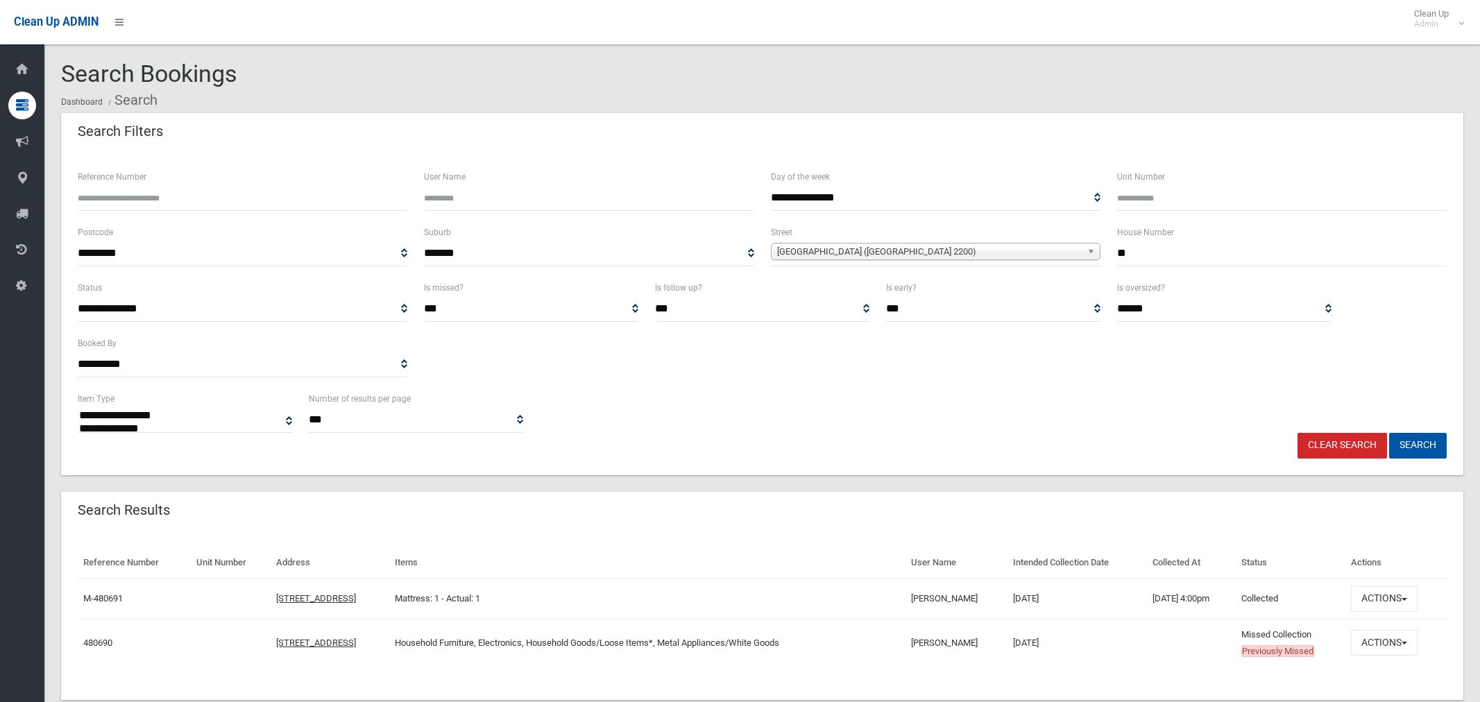
select select
click at [1391, 643] on button "Actions" at bounding box center [1384, 643] width 67 height 26
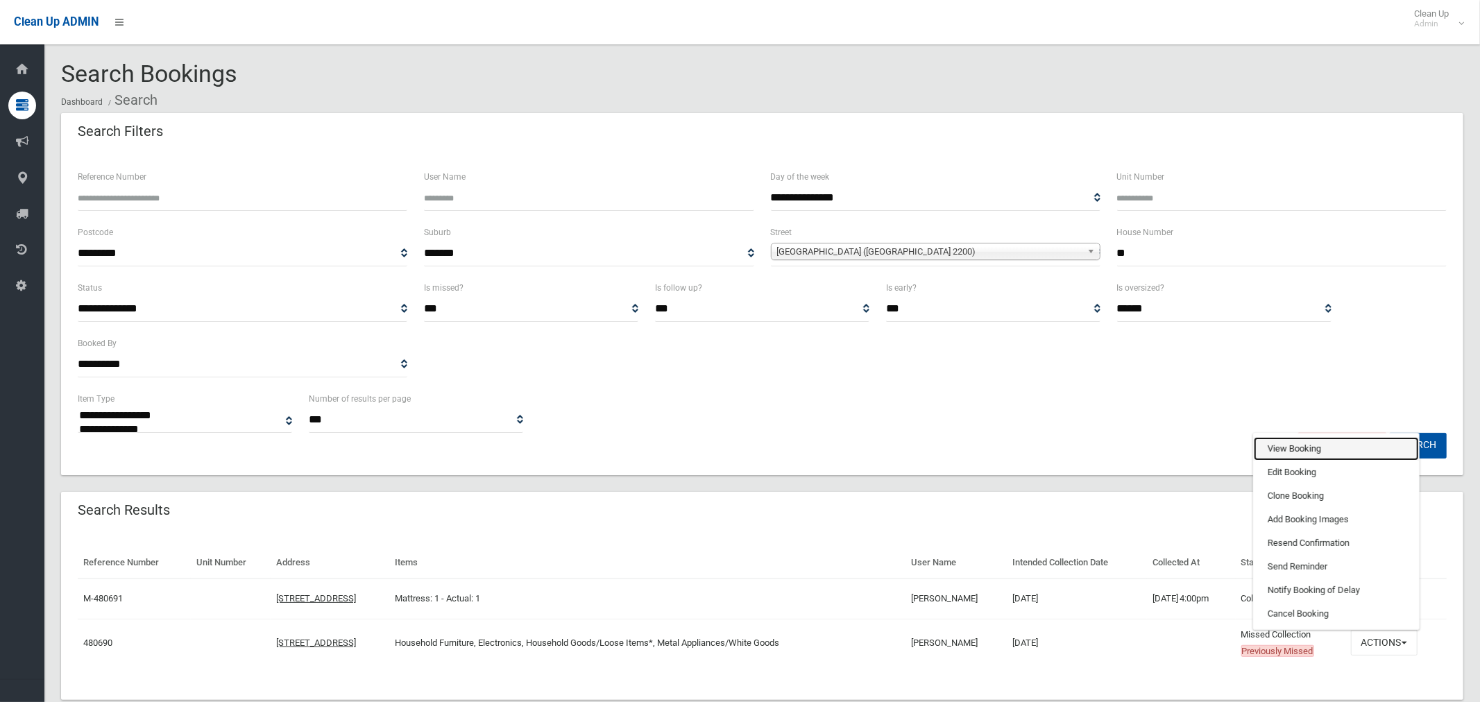
click at [1299, 447] on link "View Booking" at bounding box center [1336, 449] width 165 height 24
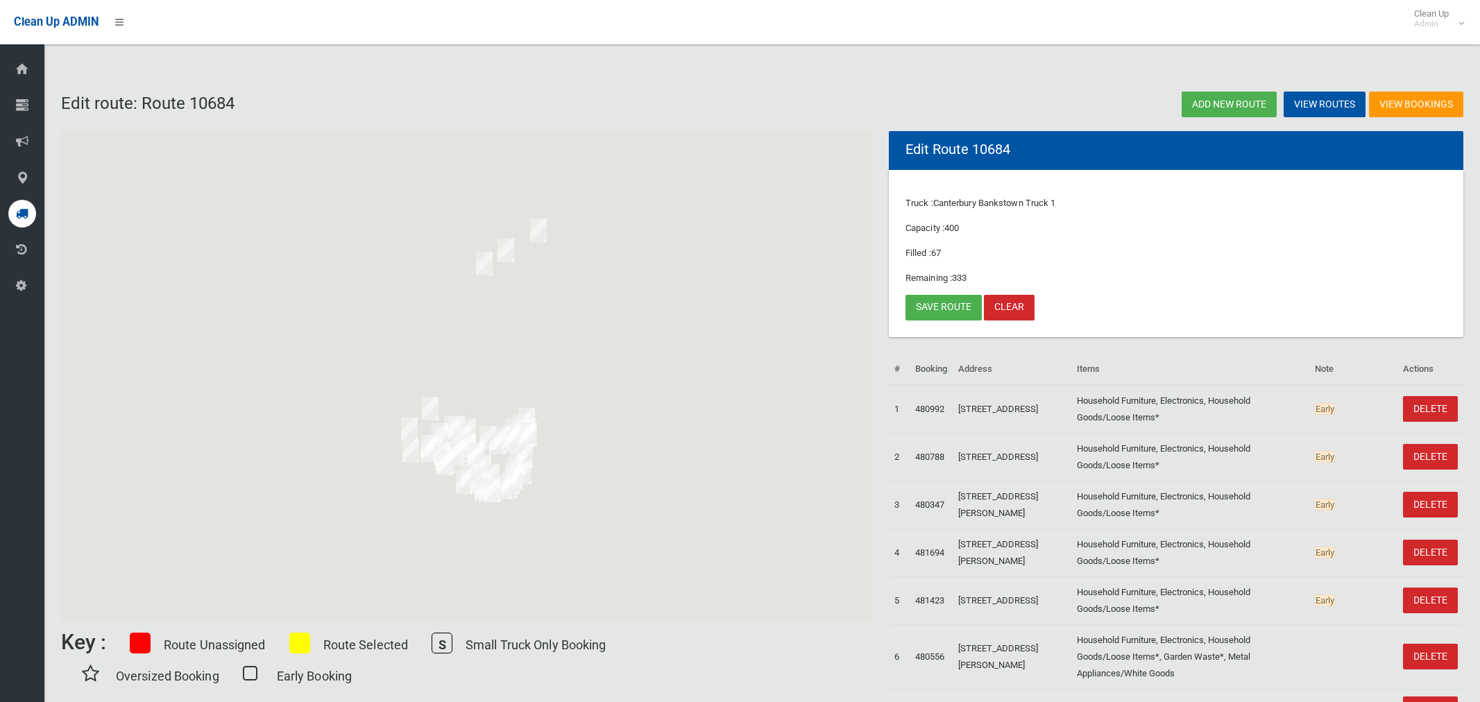
scroll to position [32, 0]
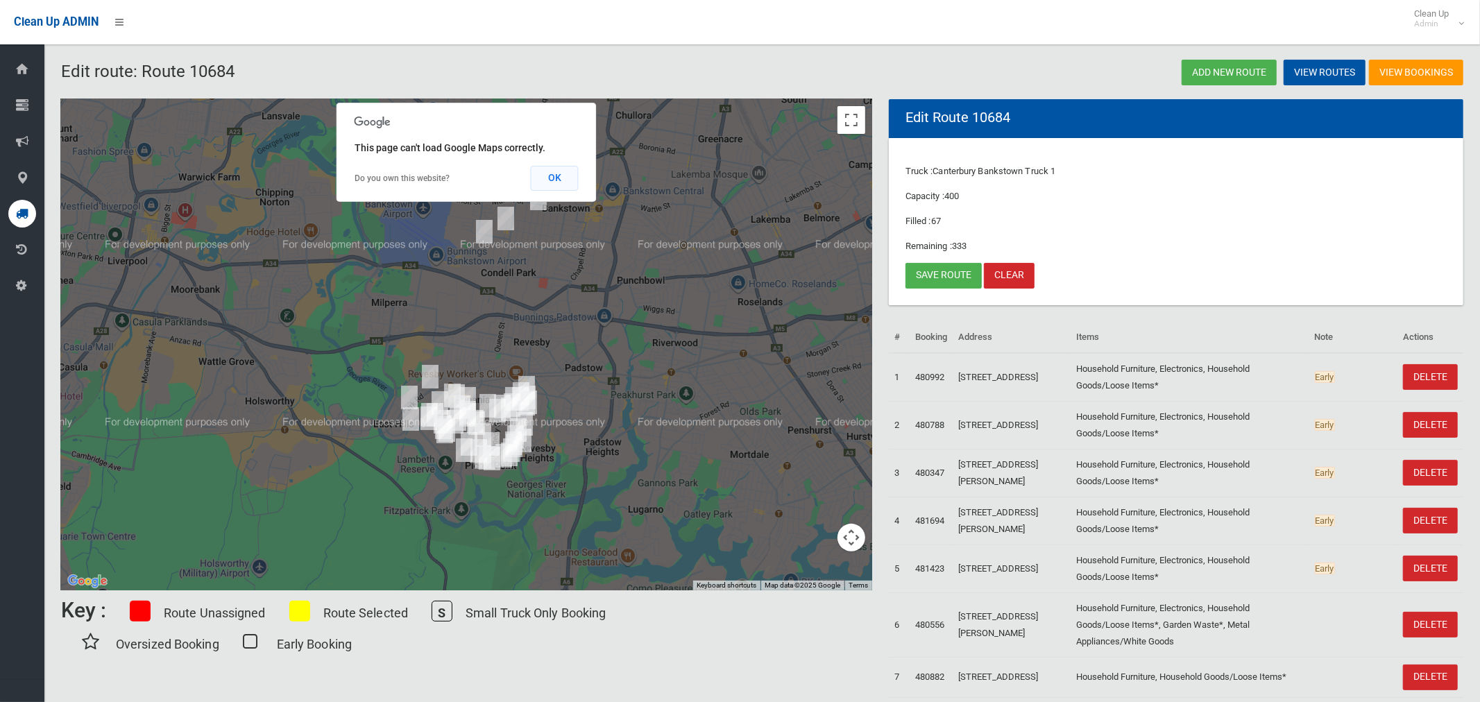
click at [559, 177] on button "OK" at bounding box center [555, 178] width 48 height 25
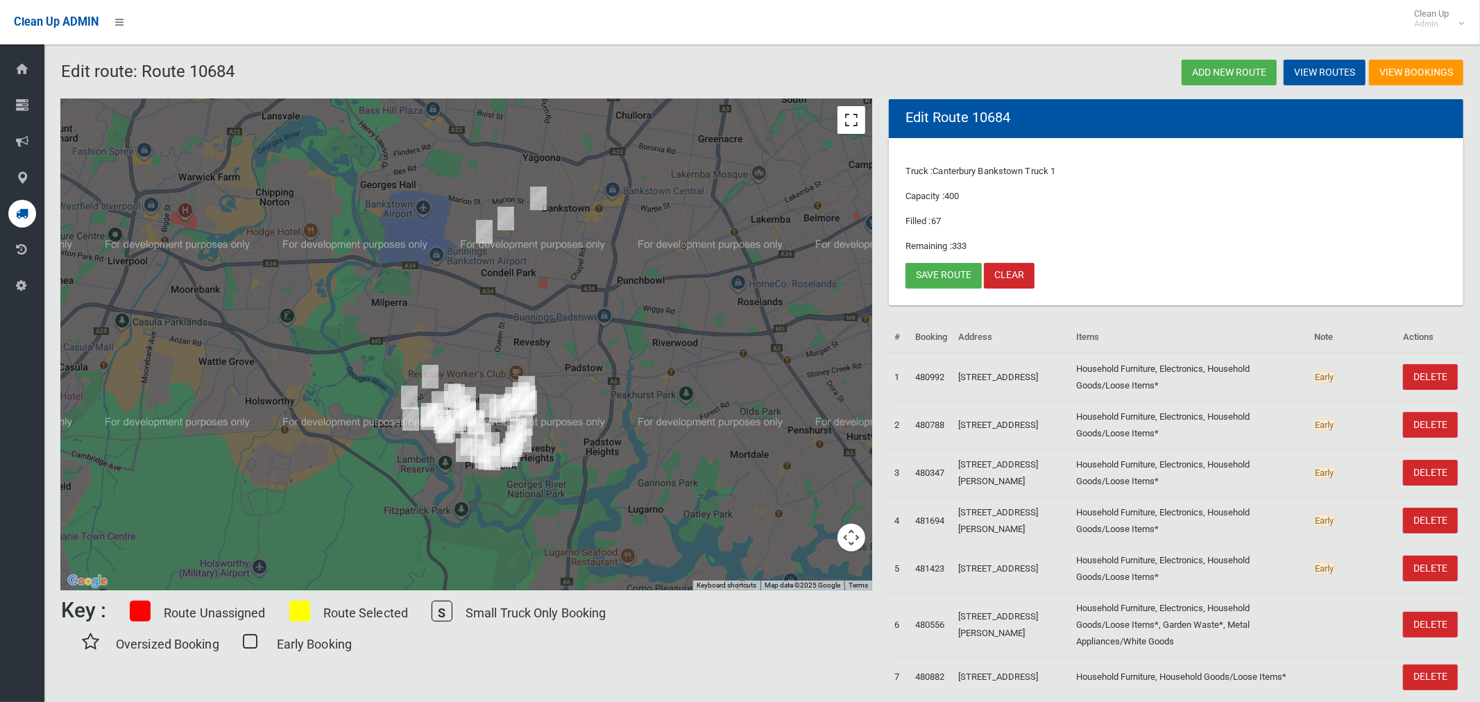
click at [853, 119] on button "Toggle fullscreen view" at bounding box center [852, 120] width 28 height 28
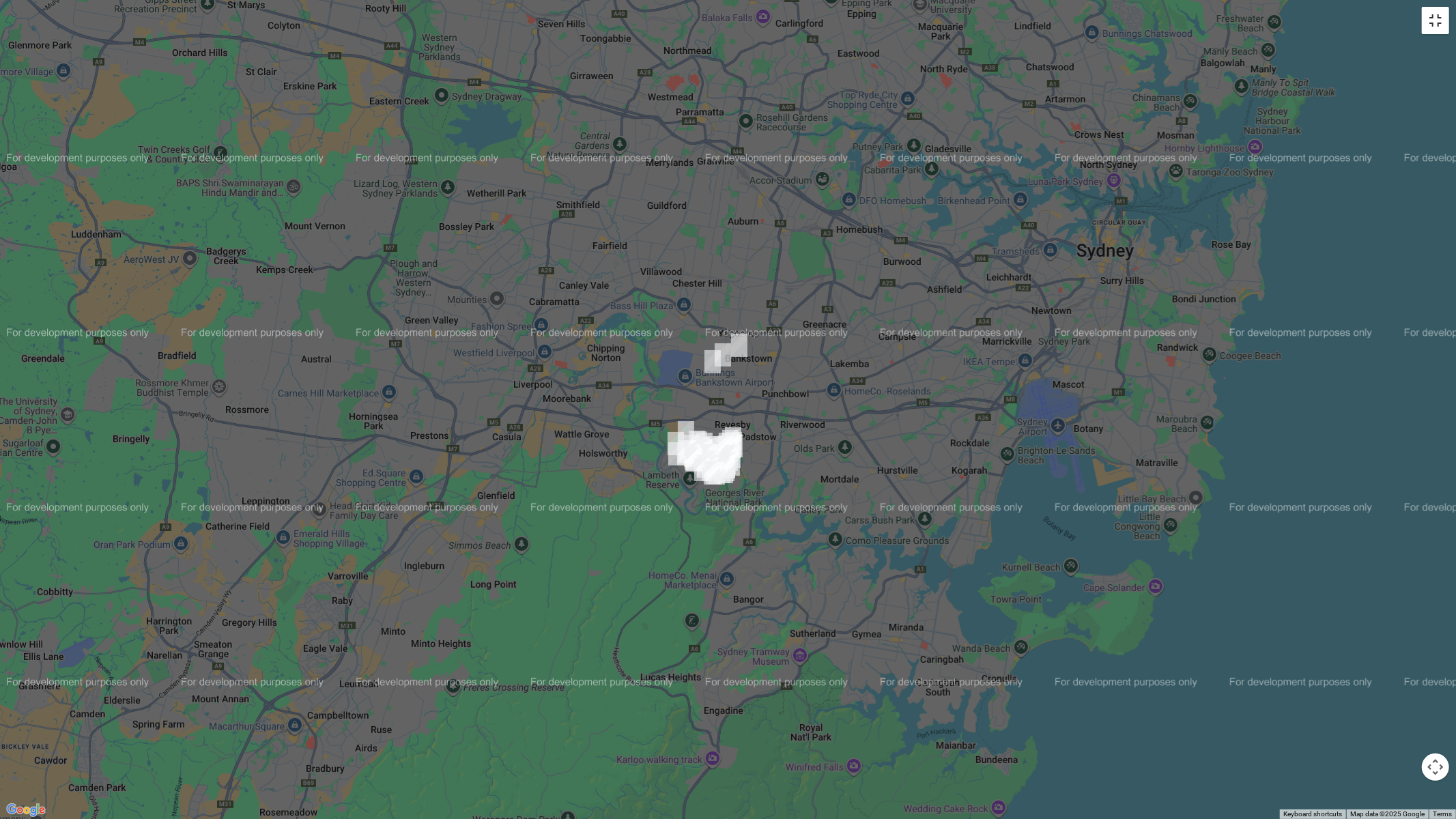
click at [1425, 21] on button "Toggle fullscreen view" at bounding box center [1436, 21] width 28 height 28
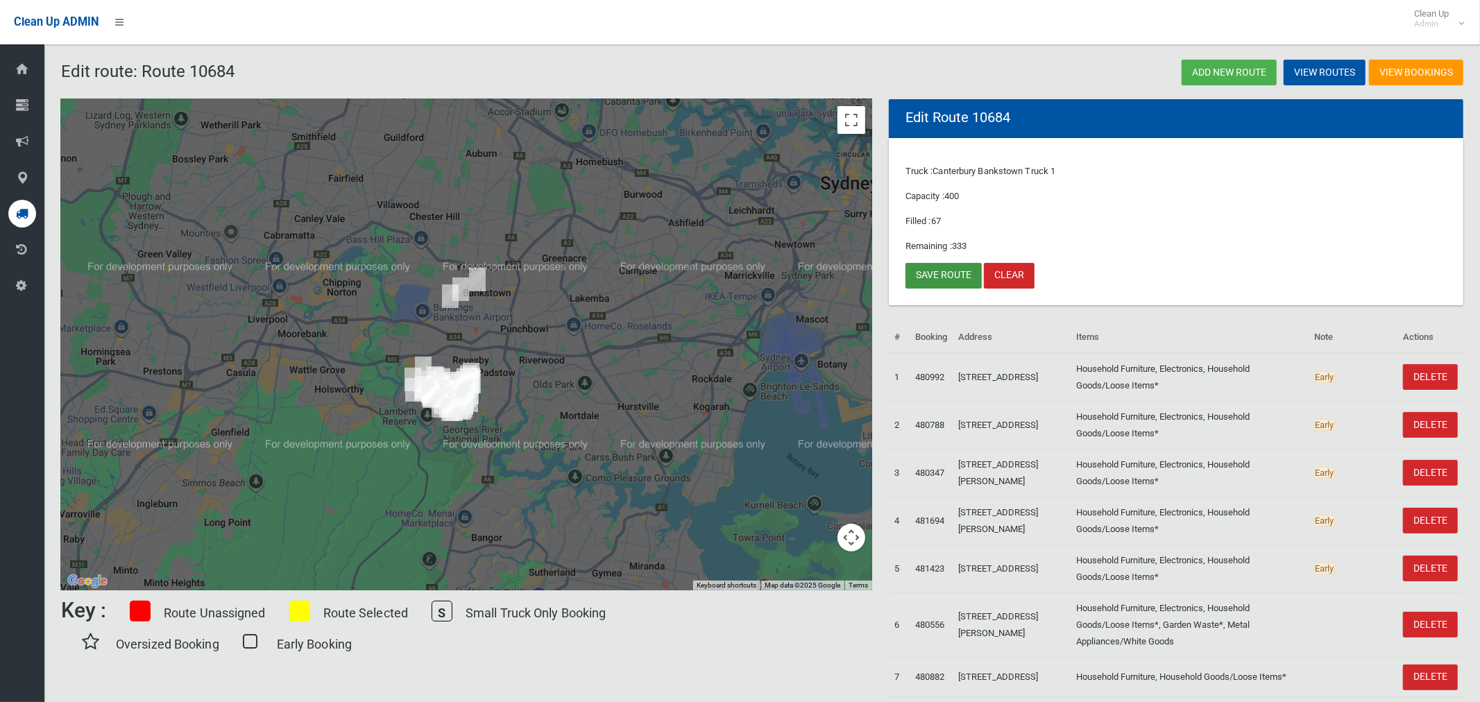
click at [947, 277] on link "Save route" at bounding box center [944, 276] width 76 height 26
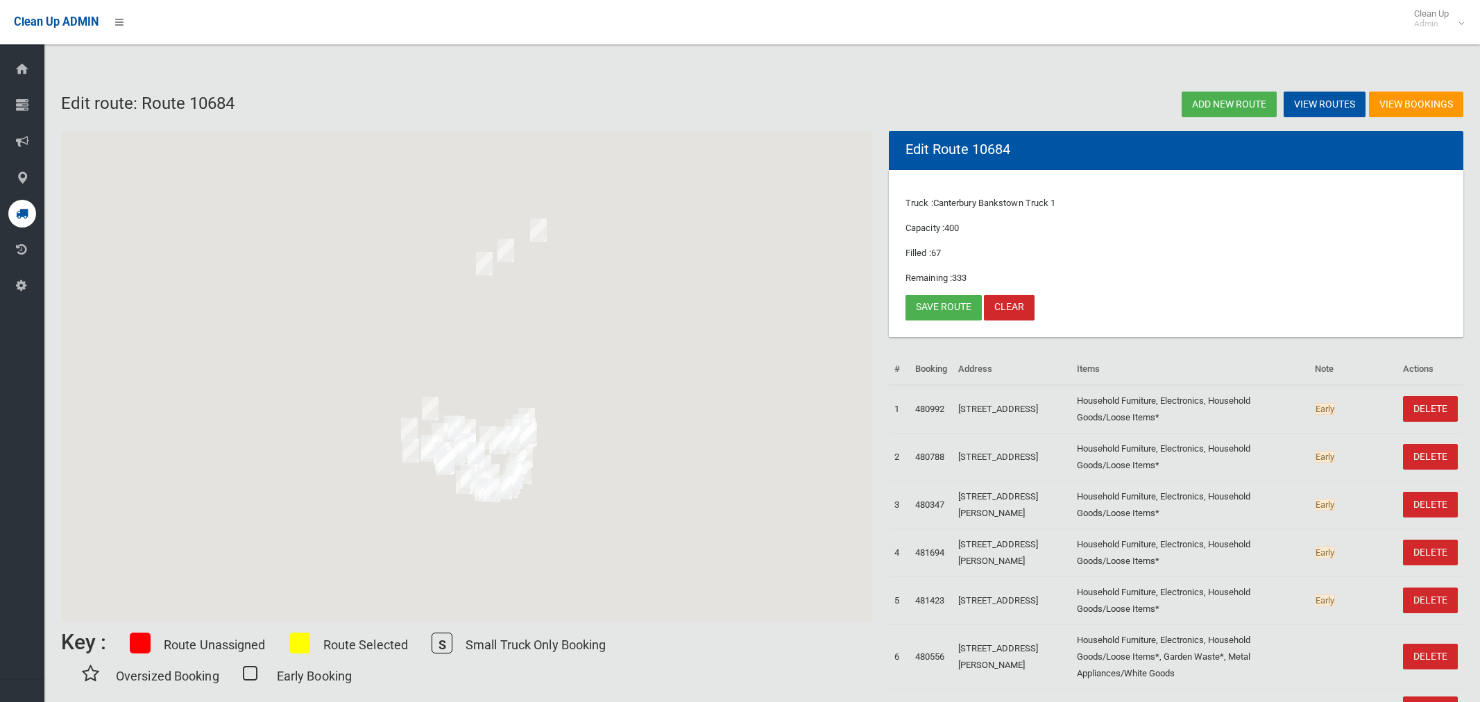
scroll to position [32, 0]
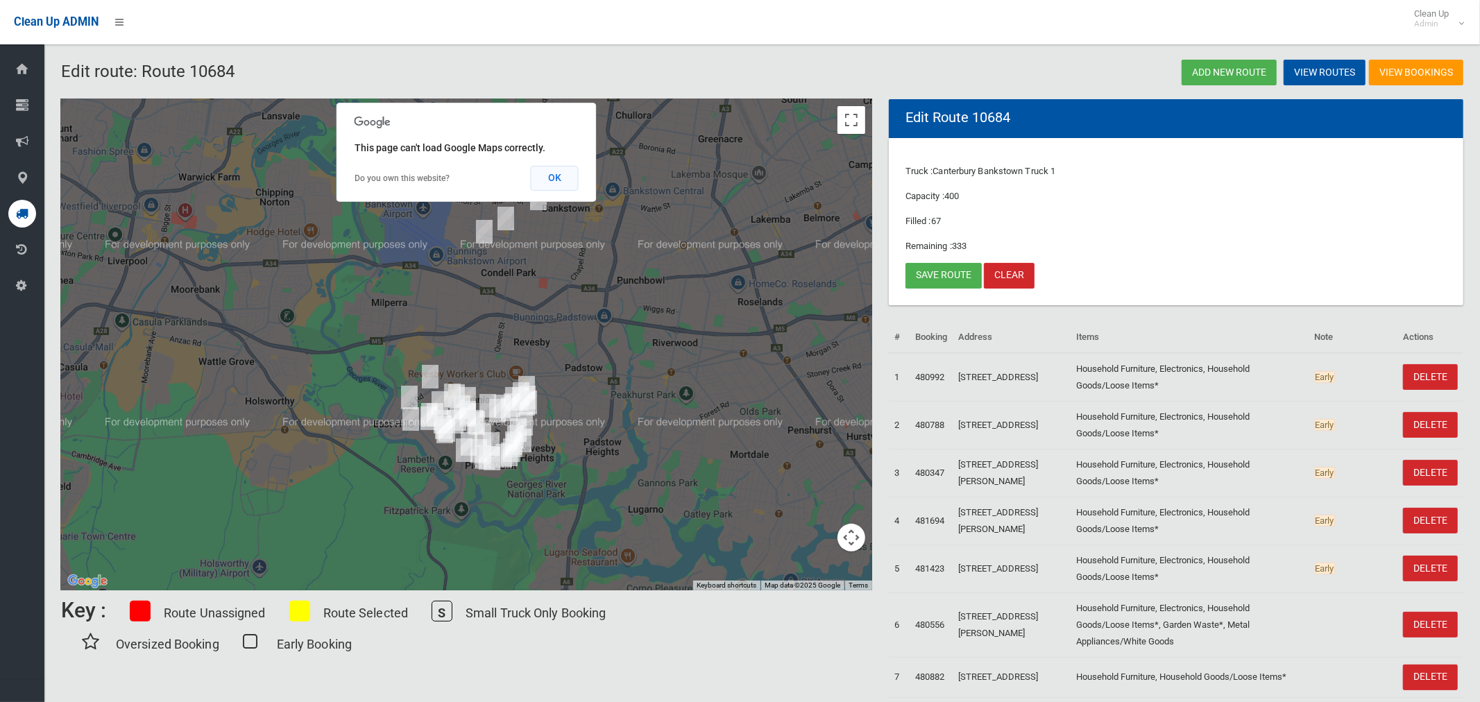
click at [548, 178] on button "OK" at bounding box center [555, 178] width 48 height 25
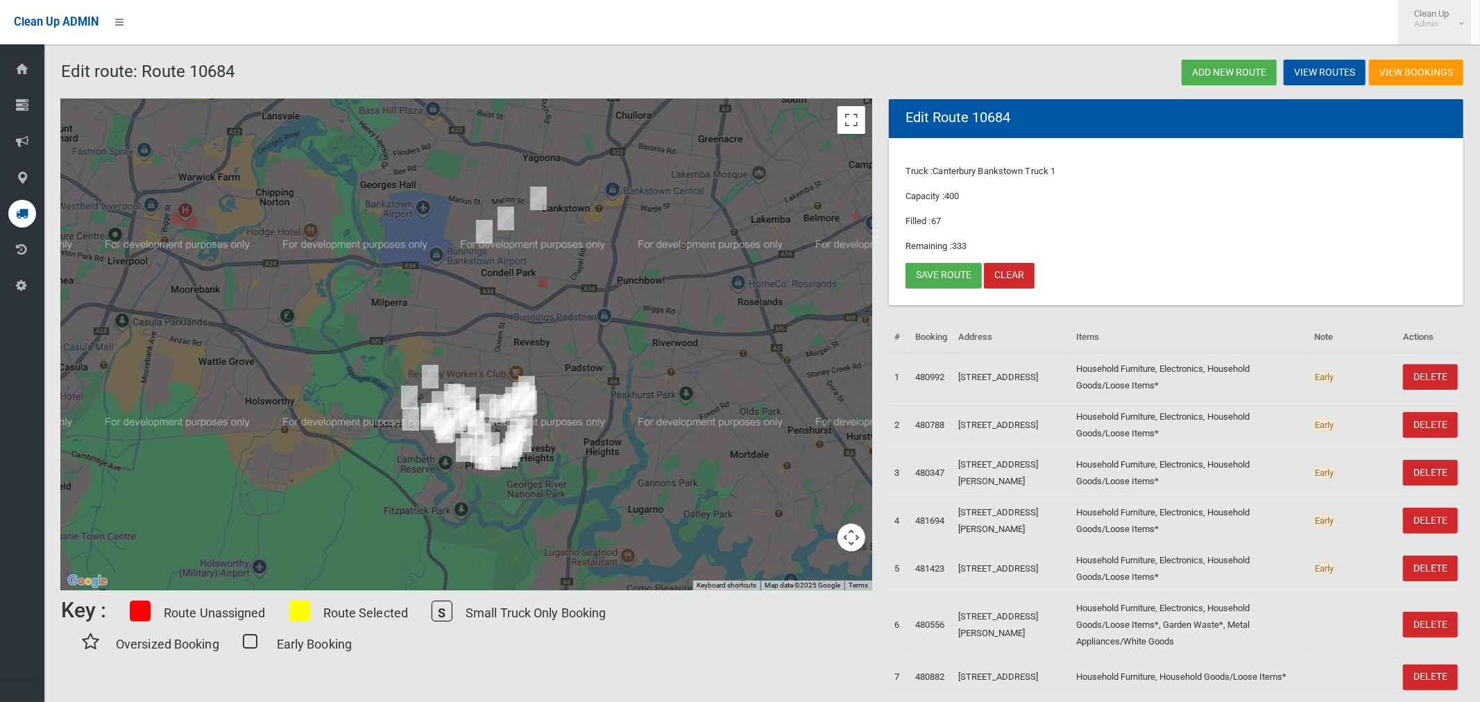
click at [1449, 30] on link "Clean Up Admin" at bounding box center [1435, 22] width 74 height 44
click at [1437, 59] on link "Logout" at bounding box center [1435, 61] width 72 height 24
